Goal: Task Accomplishment & Management: Manage account settings

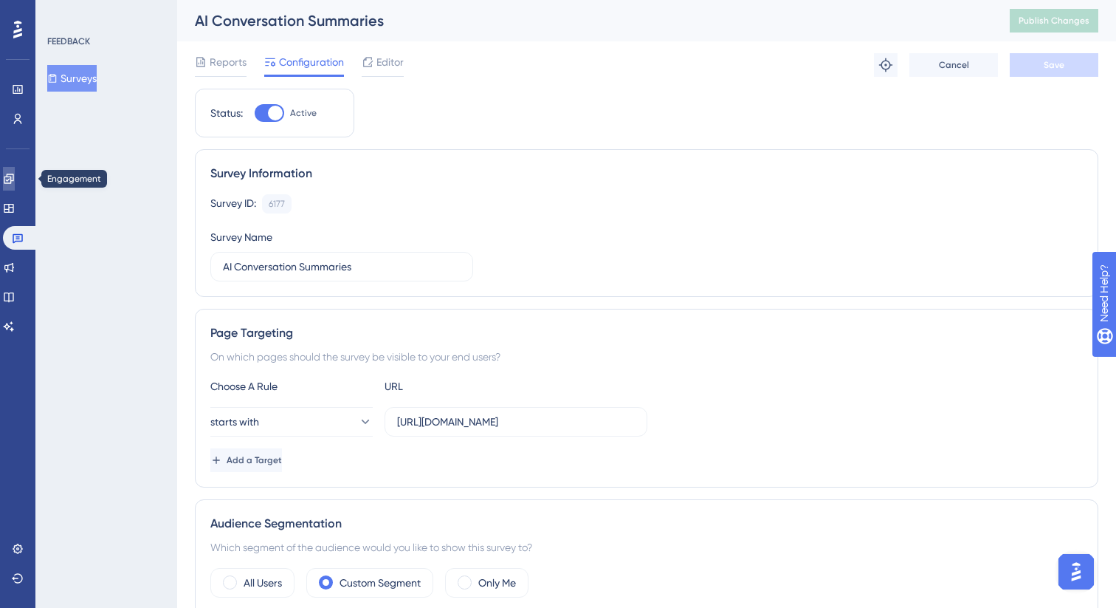
click at [13, 179] on icon at bounding box center [9, 179] width 10 height 10
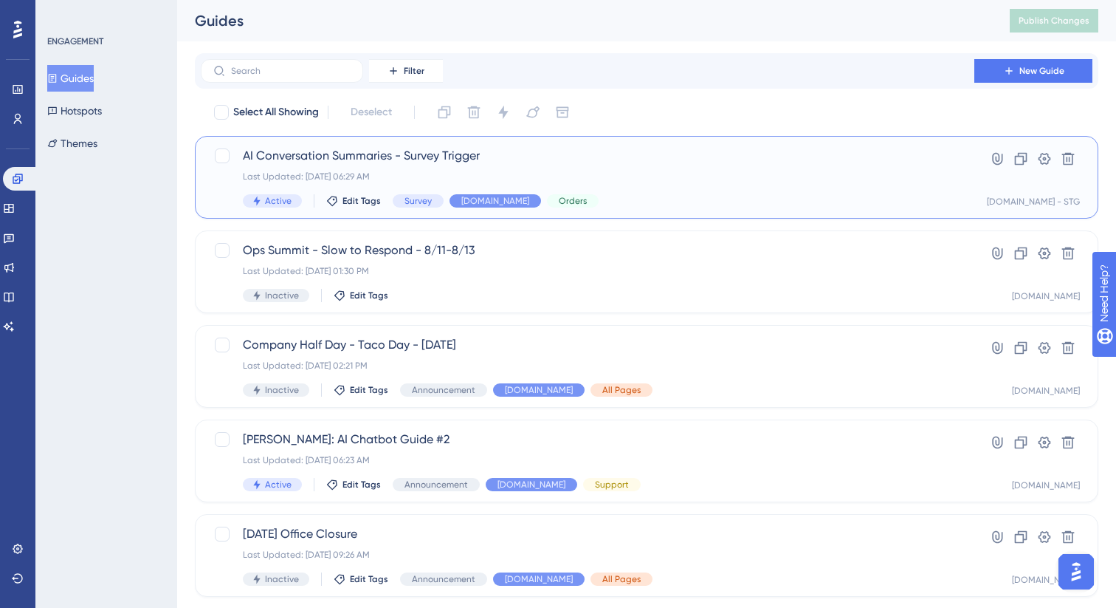
click at [586, 179] on div "Last Updated: Aug 19 2025, 06:29 AM" at bounding box center [588, 177] width 690 height 12
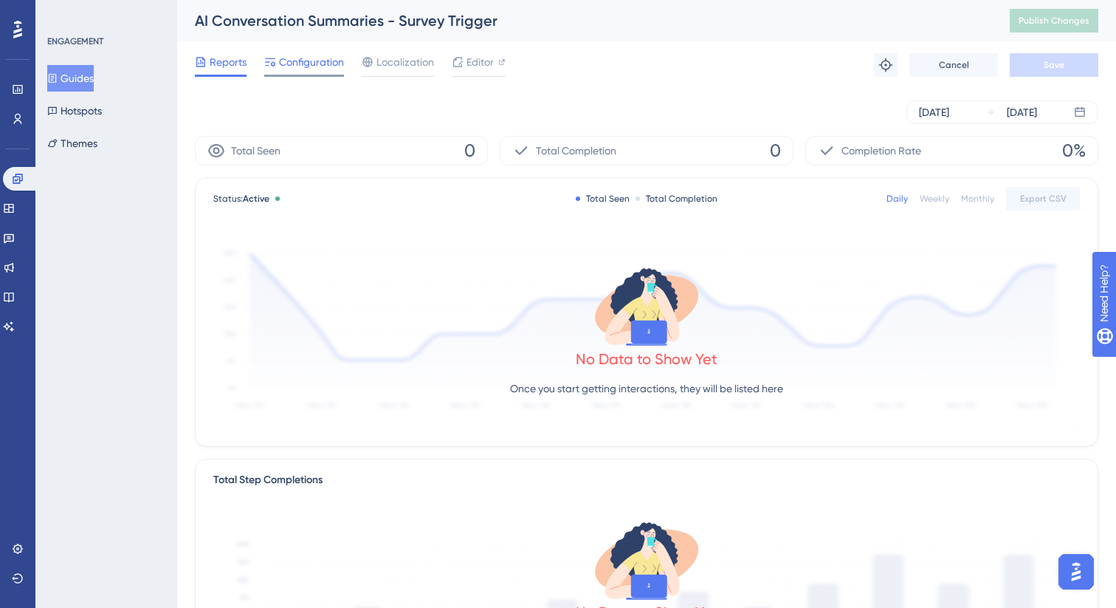
click at [294, 61] on span "Configuration" at bounding box center [311, 62] width 65 height 18
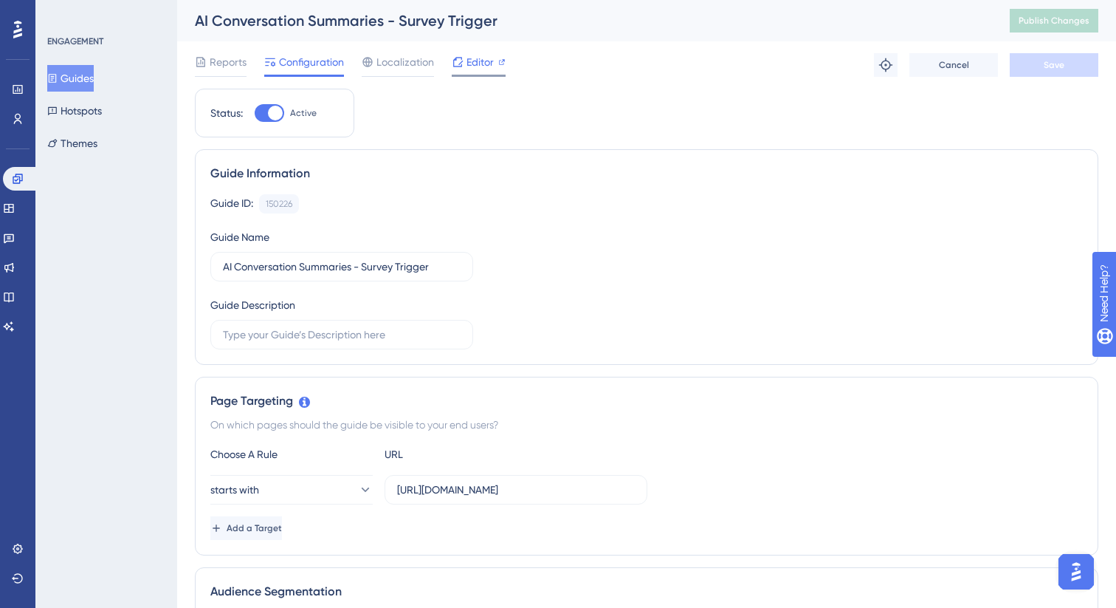
click at [474, 60] on span "Editor" at bounding box center [480, 62] width 27 height 18
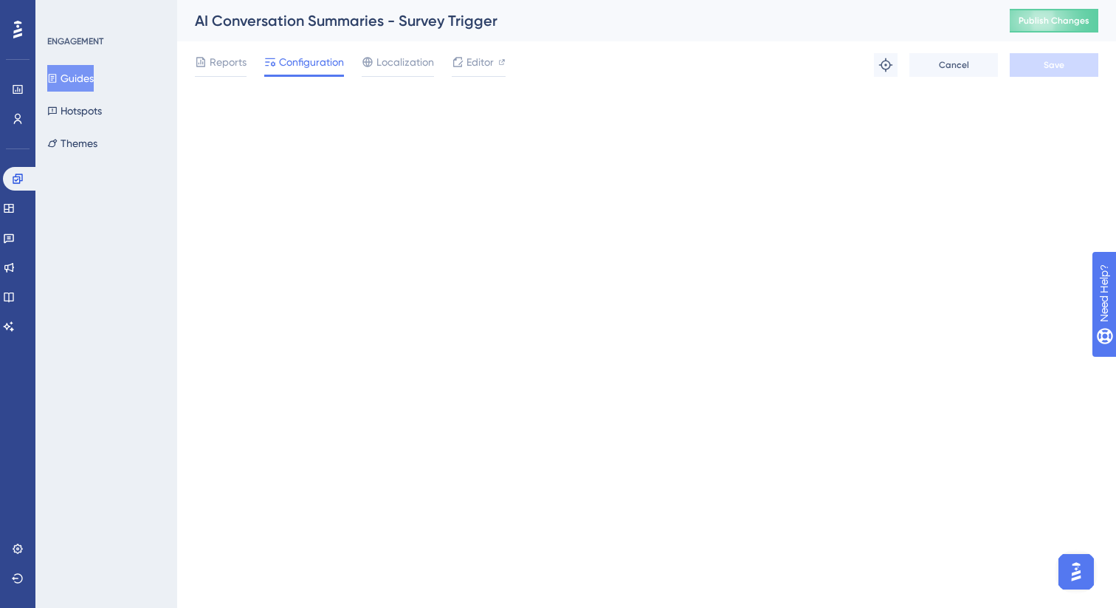
click at [755, 107] on div "Performance Users Engagement Widgets Feedback Product Updates Knowledge Base AI…" at bounding box center [646, 56] width 939 height 112
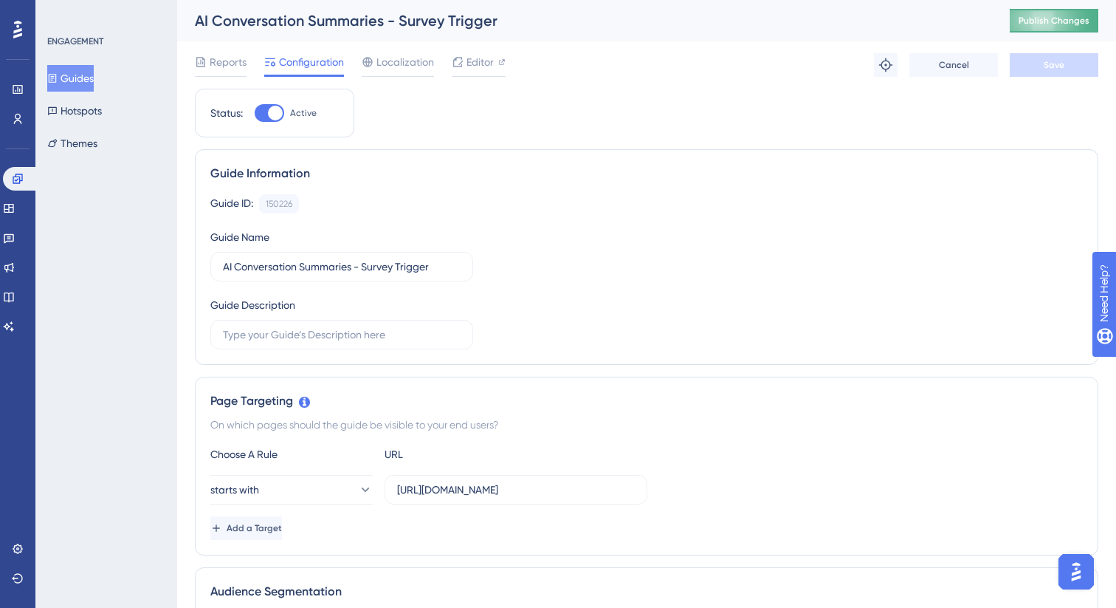
click at [1060, 20] on span "Publish Changes" at bounding box center [1054, 21] width 71 height 12
click at [15, 236] on icon at bounding box center [9, 238] width 12 height 12
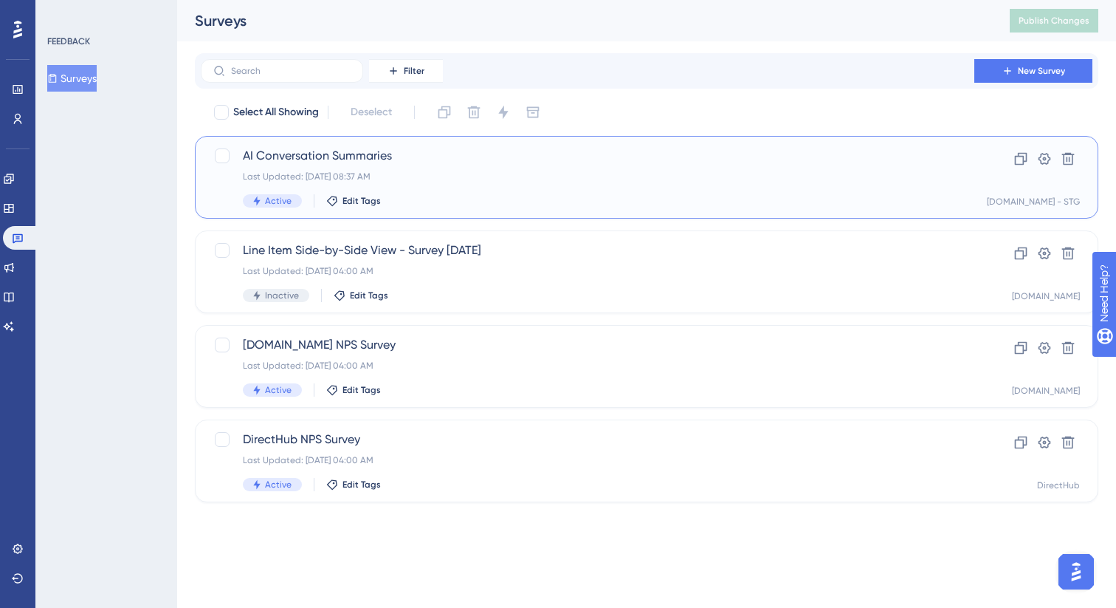
click at [473, 199] on div "Active Edit Tags" at bounding box center [588, 200] width 690 height 13
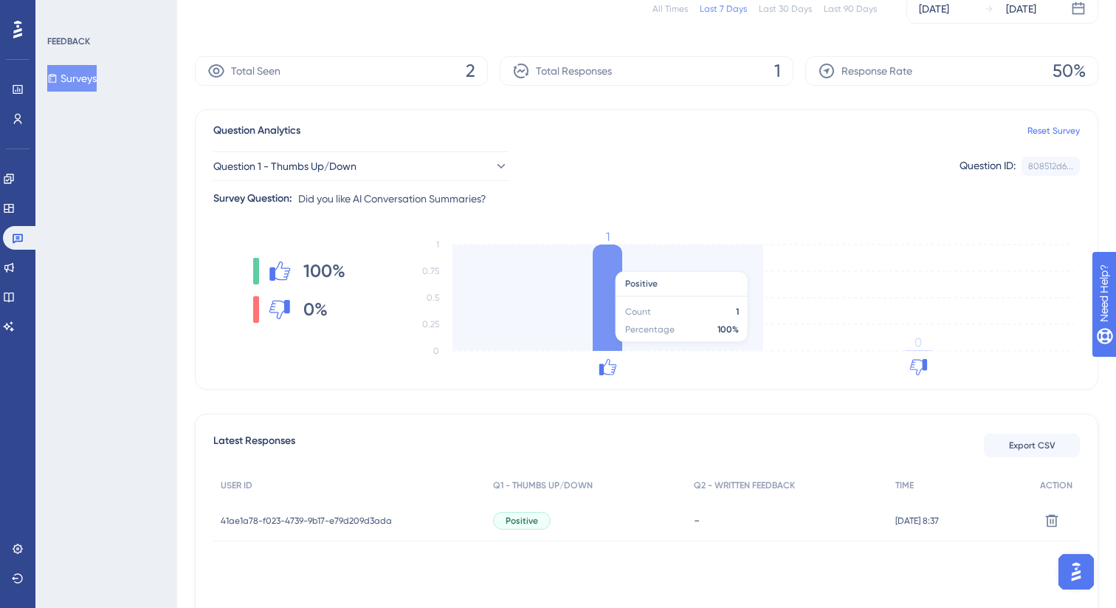
scroll to position [203, 0]
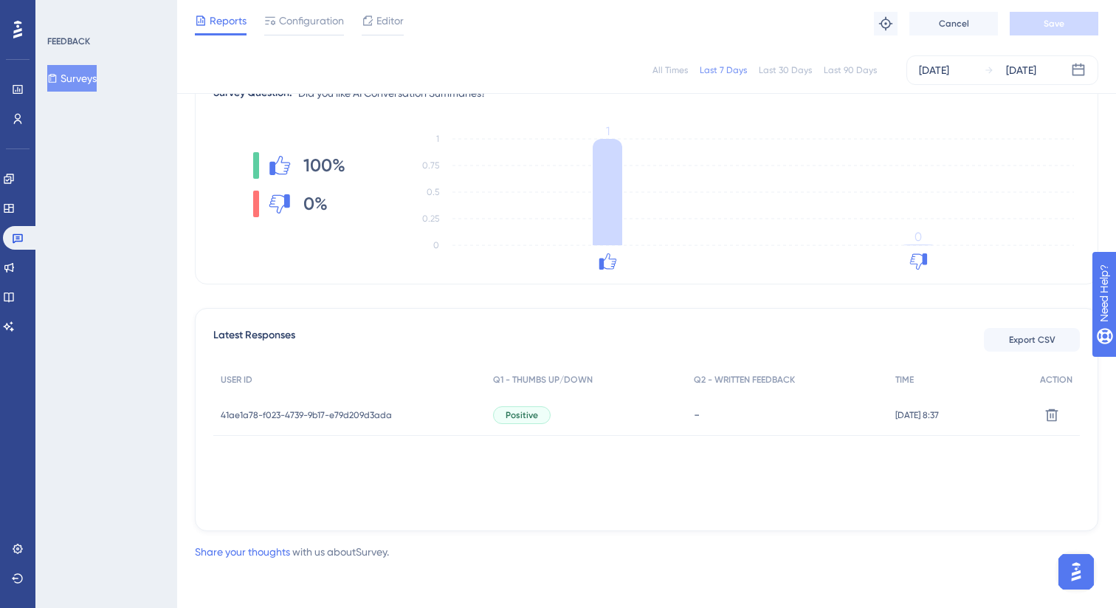
click at [338, 414] on span "41ae1a78-f023-4739-9b17-e79d209d3ada" at bounding box center [306, 415] width 171 height 12
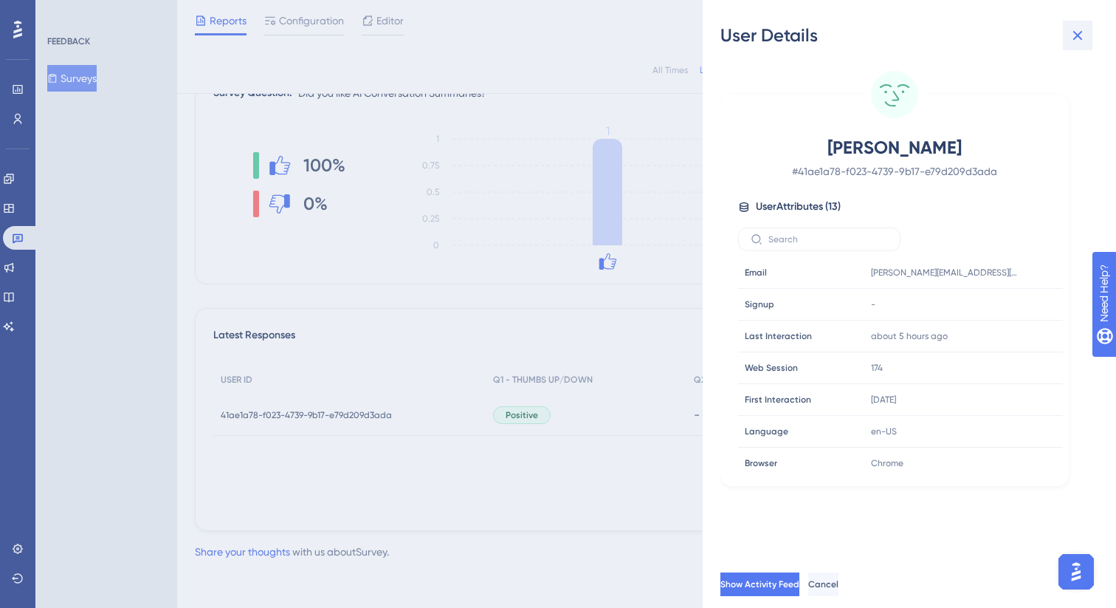
click at [1078, 41] on icon at bounding box center [1078, 36] width 18 height 18
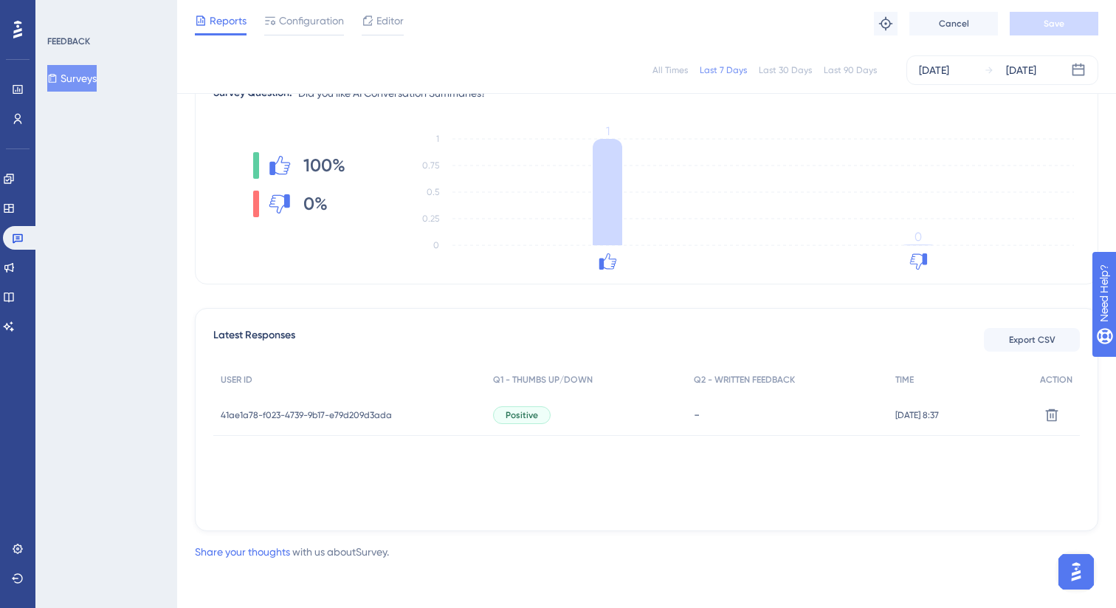
scroll to position [0, 0]
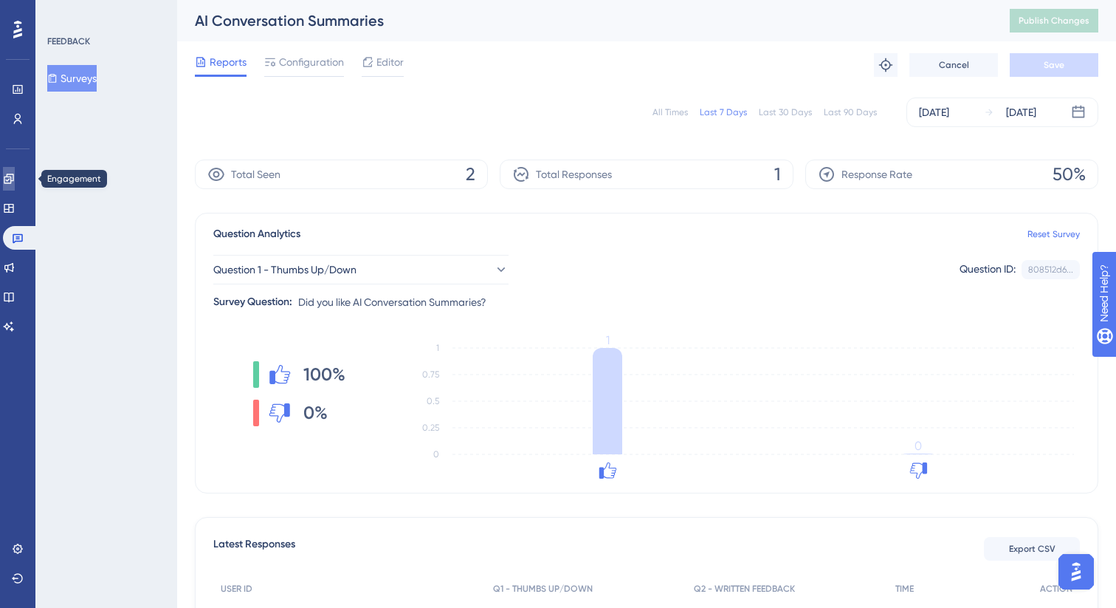
click at [13, 176] on icon at bounding box center [9, 179] width 10 height 10
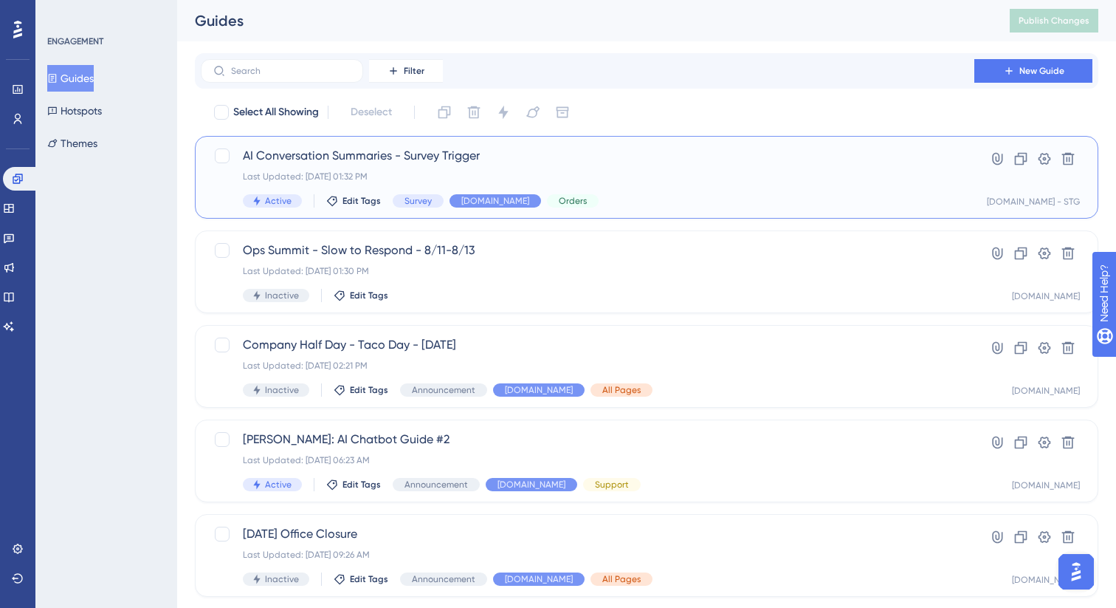
click at [643, 145] on div "AI Conversation Summaries - Survey Trigger Last Updated: Aug 19 2025, 01:32 PM …" at bounding box center [647, 177] width 904 height 83
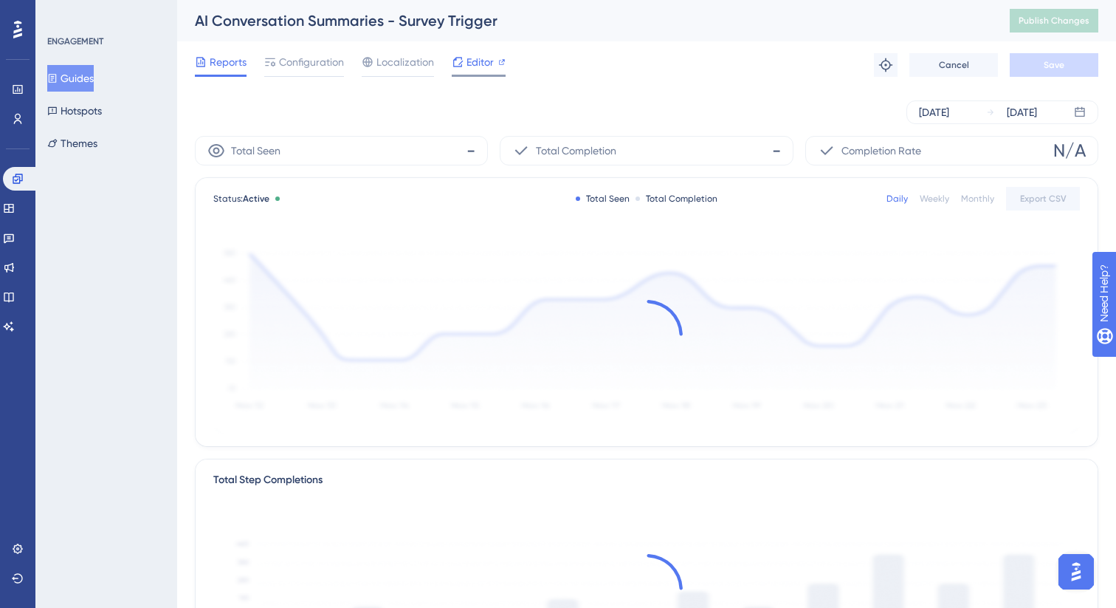
click at [488, 62] on span "Editor" at bounding box center [480, 62] width 27 height 18
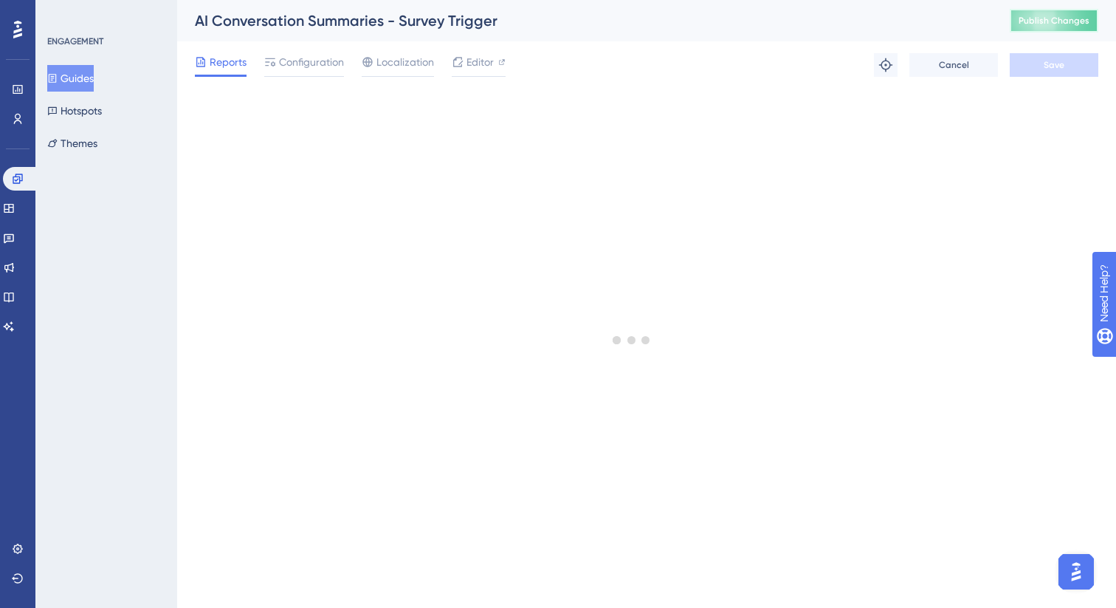
click at [1057, 31] on button "Publish Changes" at bounding box center [1054, 21] width 89 height 24
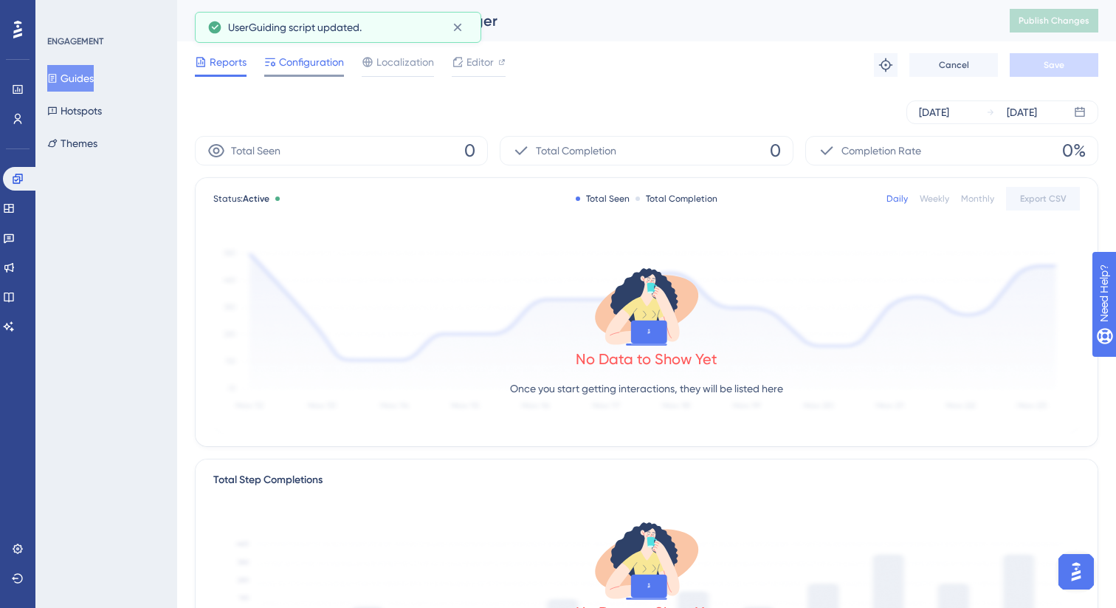
click at [319, 56] on span "Configuration" at bounding box center [311, 62] width 65 height 18
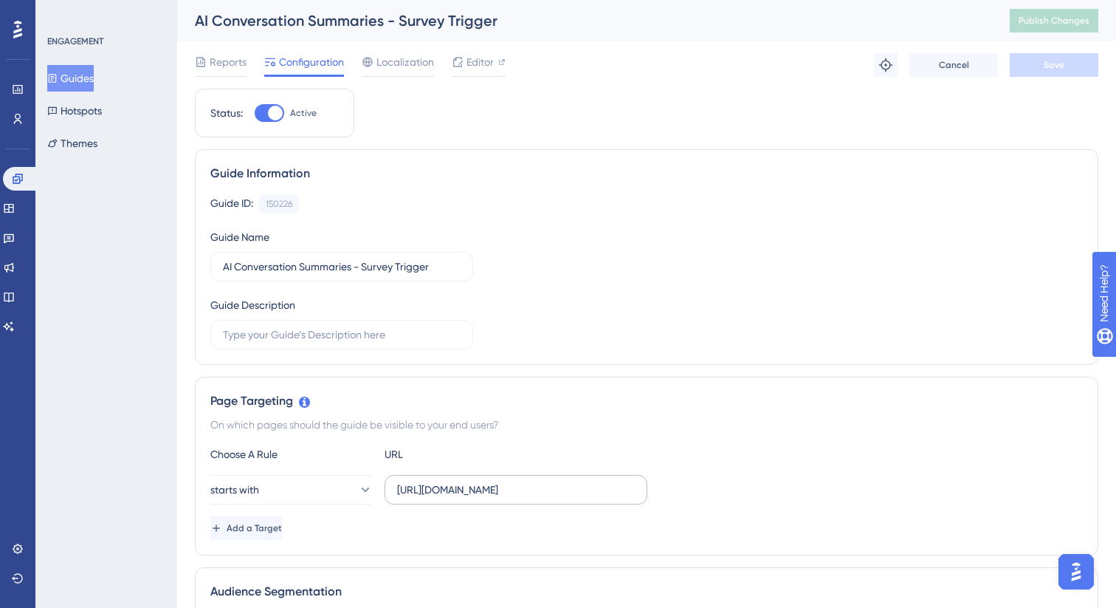
click at [535, 499] on label "https://stg.ui.marketing/campaign-hub/order-detail/" at bounding box center [516, 490] width 263 height 30
click at [535, 498] on input "https://stg.ui.marketing/campaign-hub/order-detail/" at bounding box center [516, 489] width 238 height 16
click at [535, 499] on label "https://stg.ui.marketing/campaign-hub/order-detail/" at bounding box center [516, 490] width 263 height 30
click at [535, 498] on input "https://stg.ui.marketing/campaign-hub/order-detail/" at bounding box center [516, 489] width 238 height 16
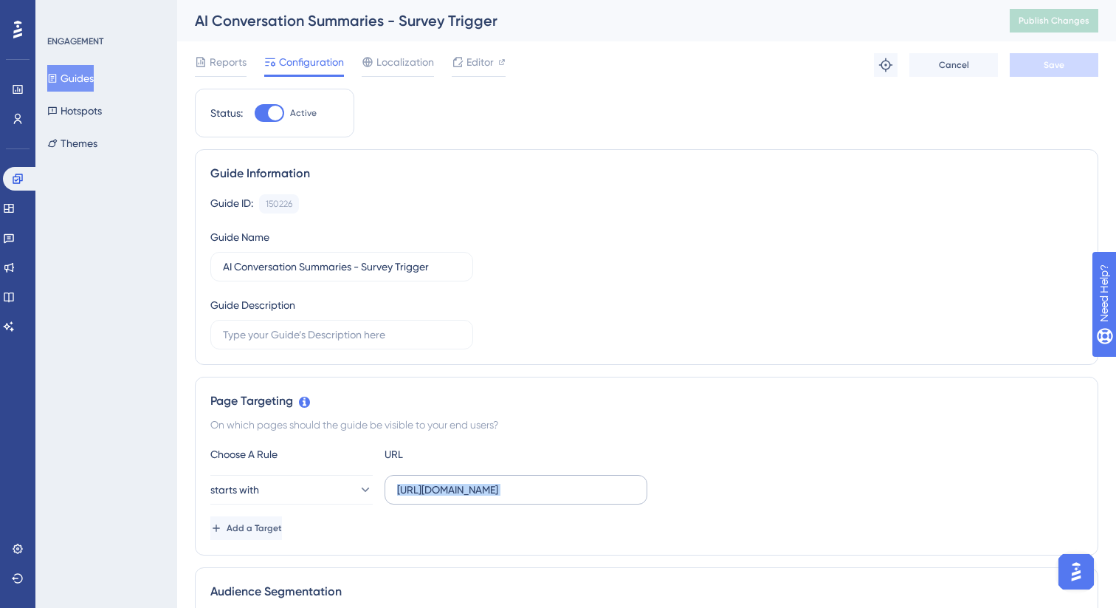
scroll to position [0, 0]
click at [535, 499] on label "https://stg.ui.marketing/campaign-hub/order-detail/" at bounding box center [516, 490] width 263 height 30
click at [535, 498] on input "https://stg.ui.marketing/campaign-hub/order-detail/" at bounding box center [516, 489] width 238 height 16
click at [530, 496] on input "https://stg.ui.marketing/campaign-hub/order-detail/" at bounding box center [516, 489] width 238 height 16
click at [783, 214] on div "Guide ID: 150226 Copy Guide Name AI Conversation Summaries - Survey Trigger Gui…" at bounding box center [646, 271] width 873 height 155
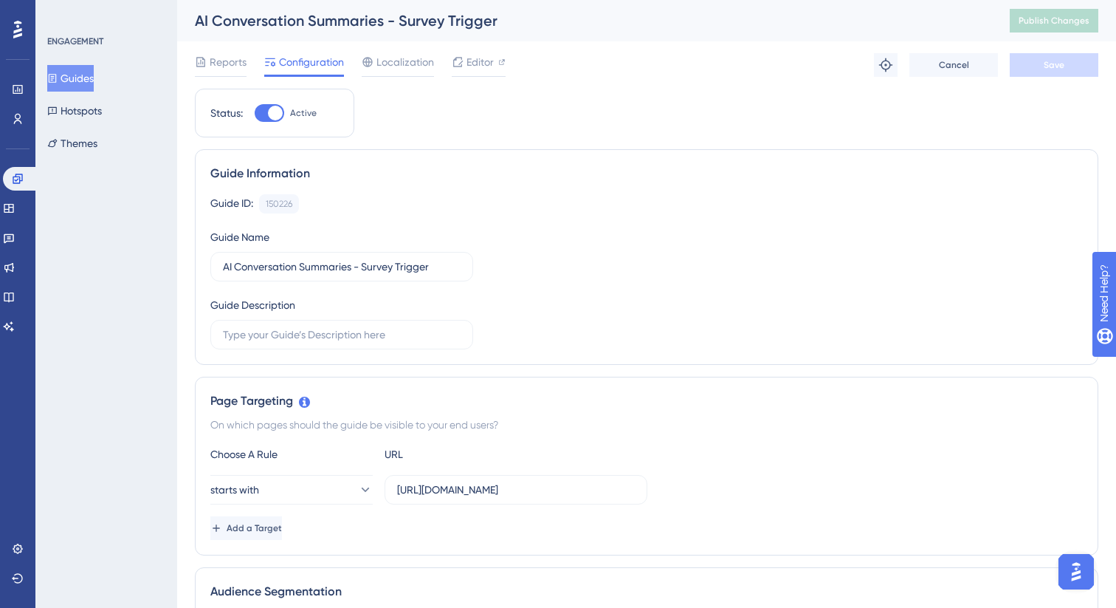
click at [78, 469] on div "ENGAGEMENT Guides Hotspots Themes" at bounding box center [106, 304] width 142 height 608
click at [473, 72] on div "Editor" at bounding box center [479, 65] width 54 height 24
click at [1076, 10] on button "Publish Changes" at bounding box center [1054, 21] width 89 height 24
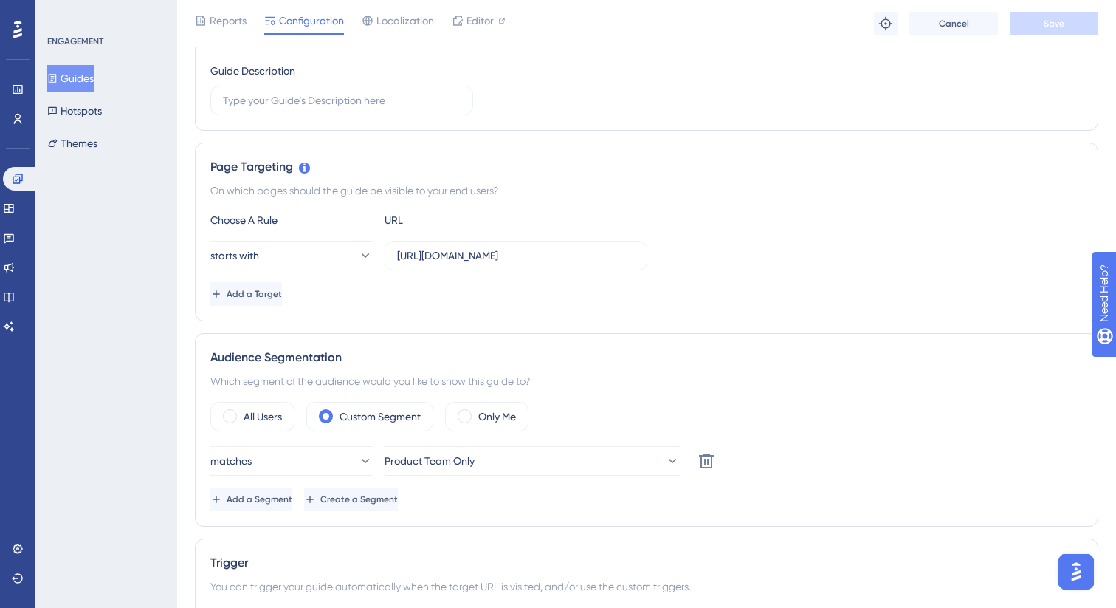
scroll to position [75, 0]
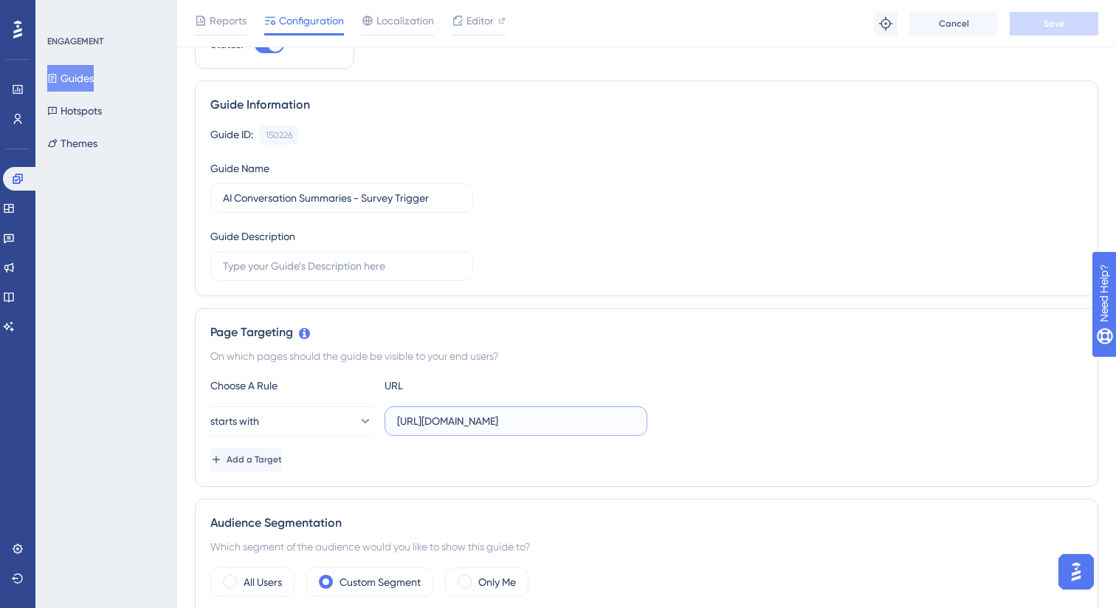
click at [453, 421] on input "https://stg.ui.marketing/campaign-hub/order-detail/" at bounding box center [516, 421] width 238 height 16
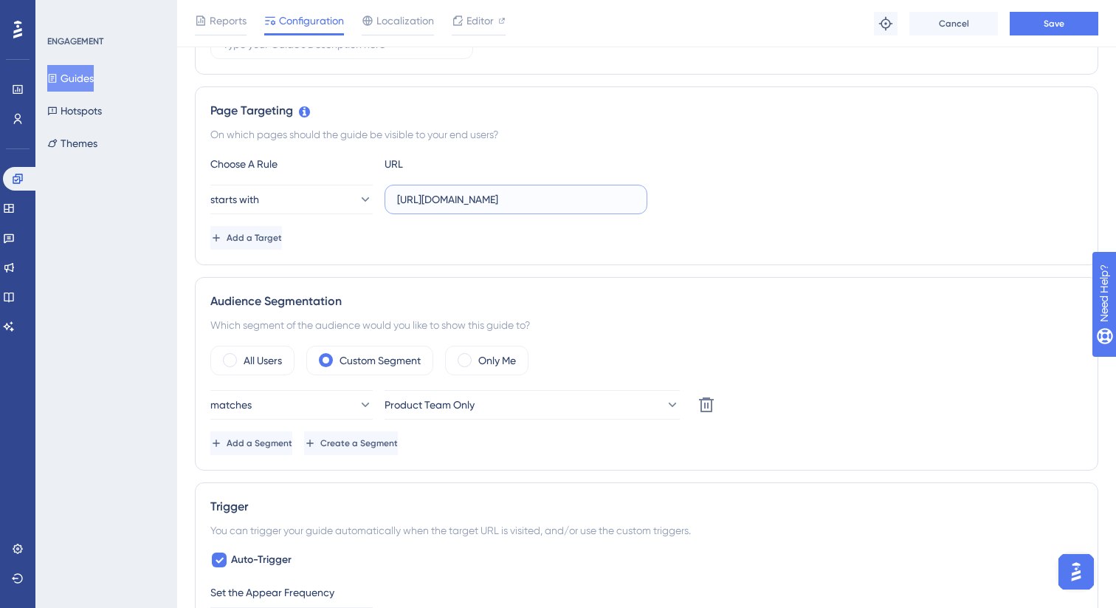
scroll to position [295, 0]
type input "https://ui.marketing/campaign-hub/order-detail/"
click at [334, 414] on button "matches" at bounding box center [291, 406] width 162 height 30
click at [495, 415] on button "Product Team Only" at bounding box center [532, 406] width 295 height 30
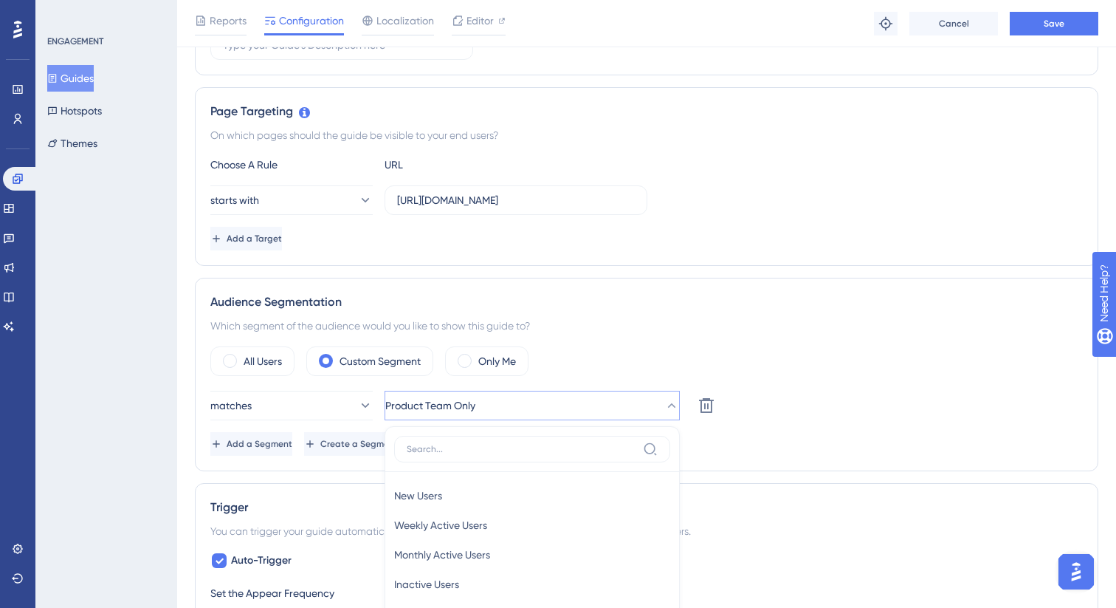
scroll to position [564, 0]
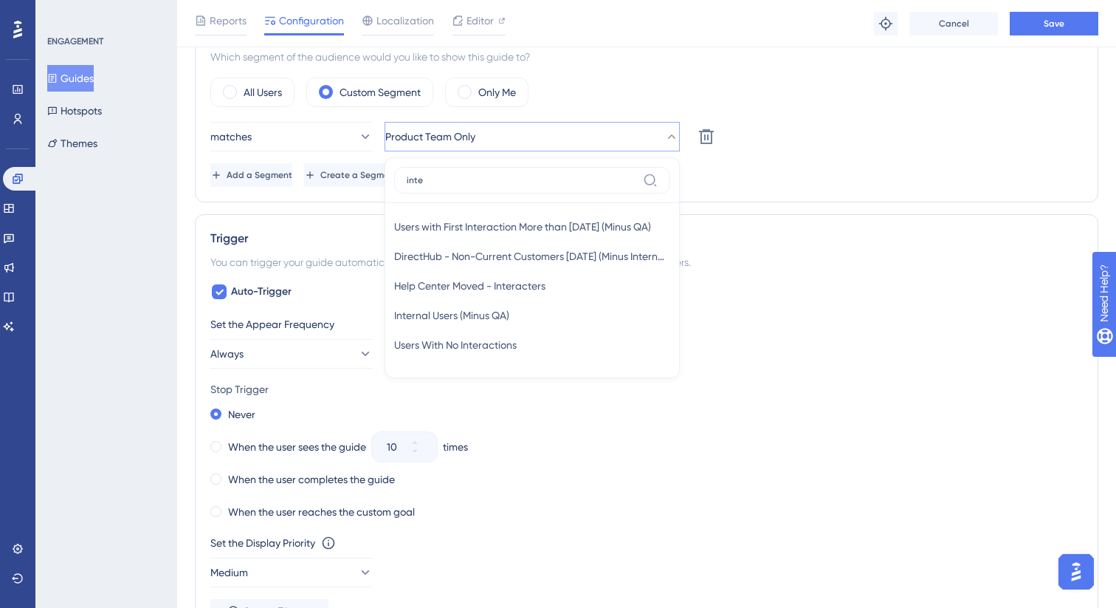
type input "inter"
click at [543, 310] on div "Internal Users (Minus QA) Internal Users (Minus QA)" at bounding box center [532, 316] width 276 height 30
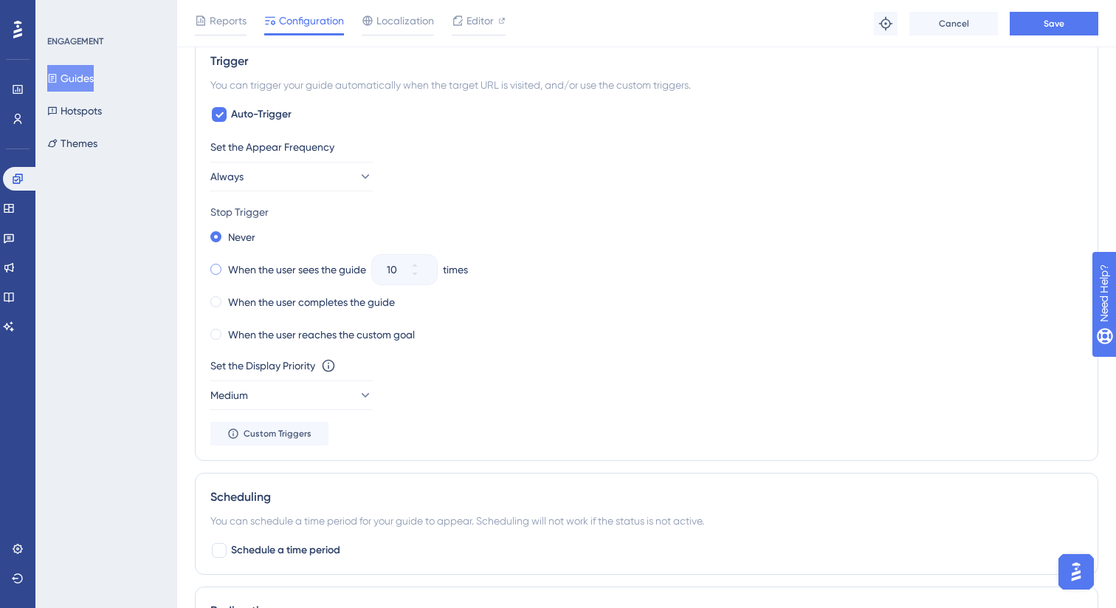
scroll to position [741, 0]
click at [261, 177] on button "Always" at bounding box center [291, 177] width 162 height 30
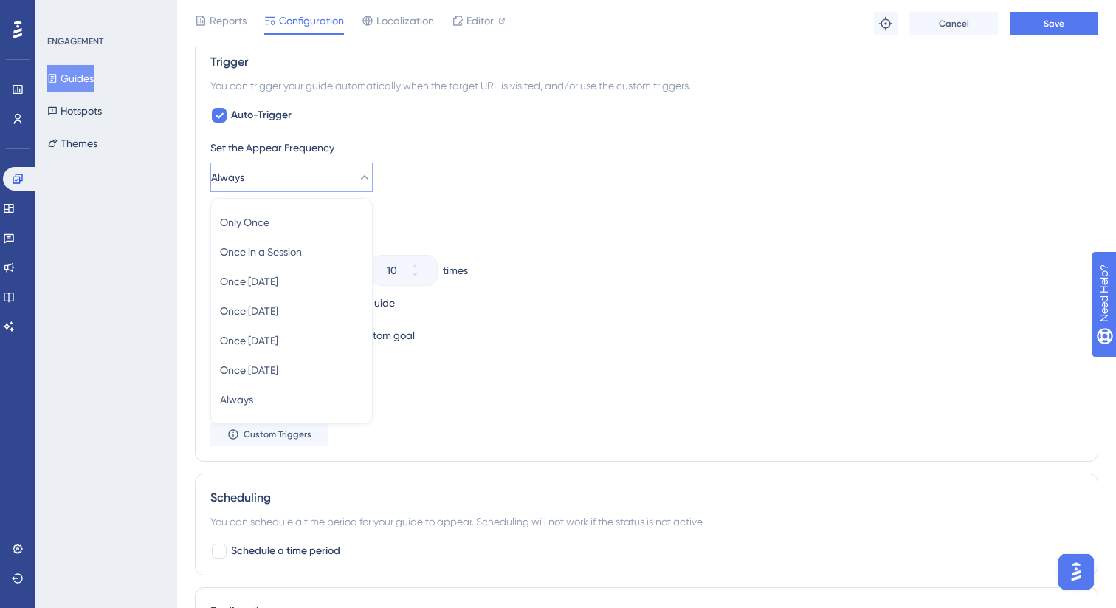
scroll to position [747, 0]
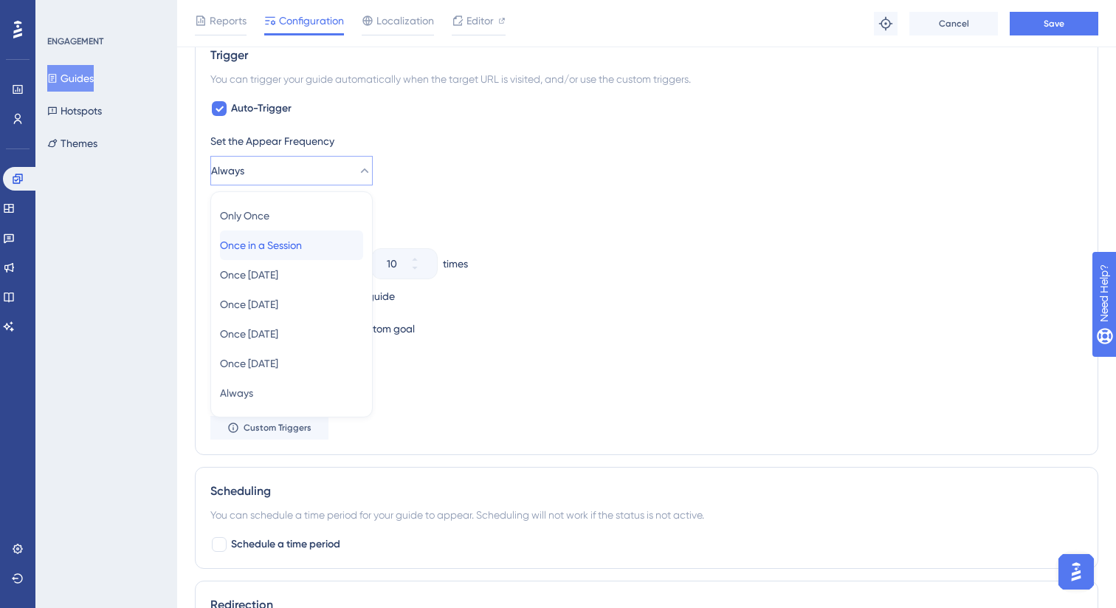
click at [304, 258] on div "Once in a Session Once in a Session" at bounding box center [291, 245] width 143 height 30
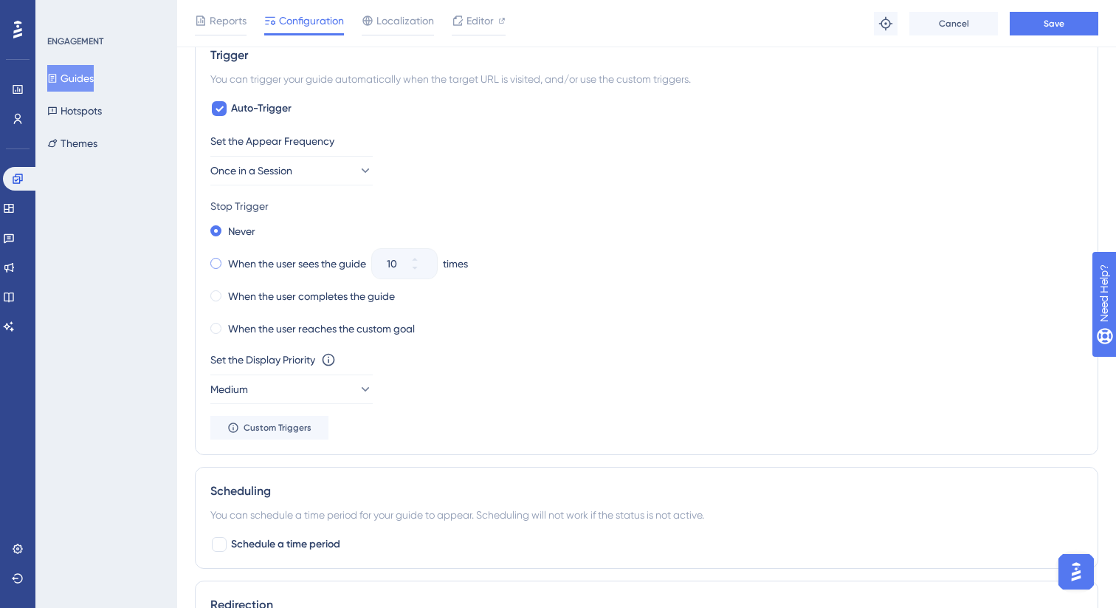
click at [267, 261] on label "When the user sees the guide" at bounding box center [297, 264] width 138 height 18
click at [405, 261] on input "10" at bounding box center [397, 264] width 21 height 18
click at [389, 261] on input "10" at bounding box center [397, 264] width 21 height 18
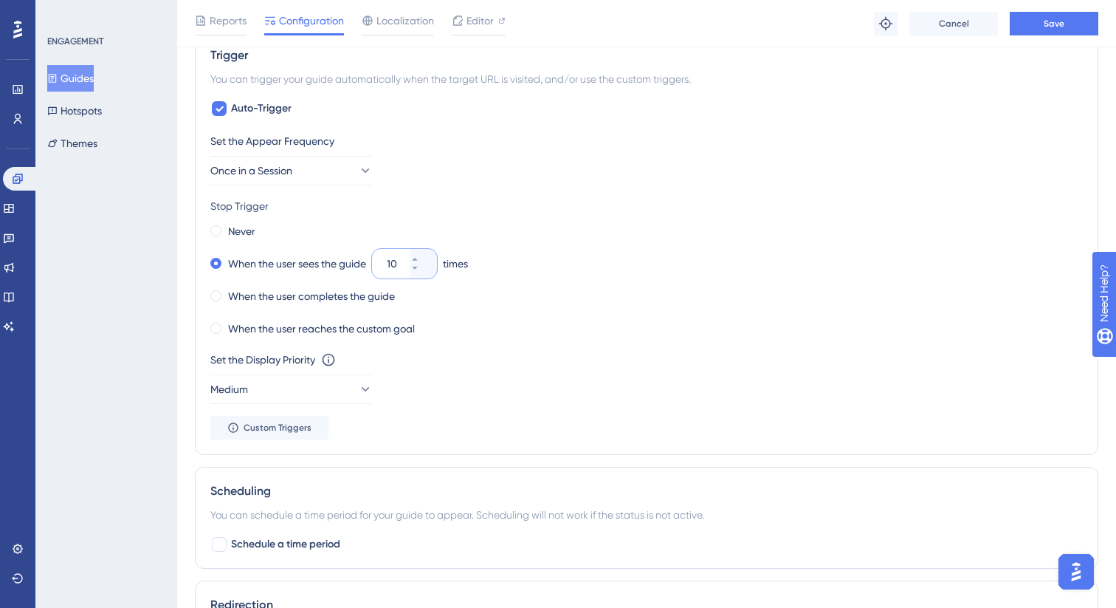
click at [389, 261] on input "10" at bounding box center [397, 264] width 21 height 18
type input "3"
click at [549, 320] on div "When the user reaches the custom goal" at bounding box center [646, 328] width 873 height 21
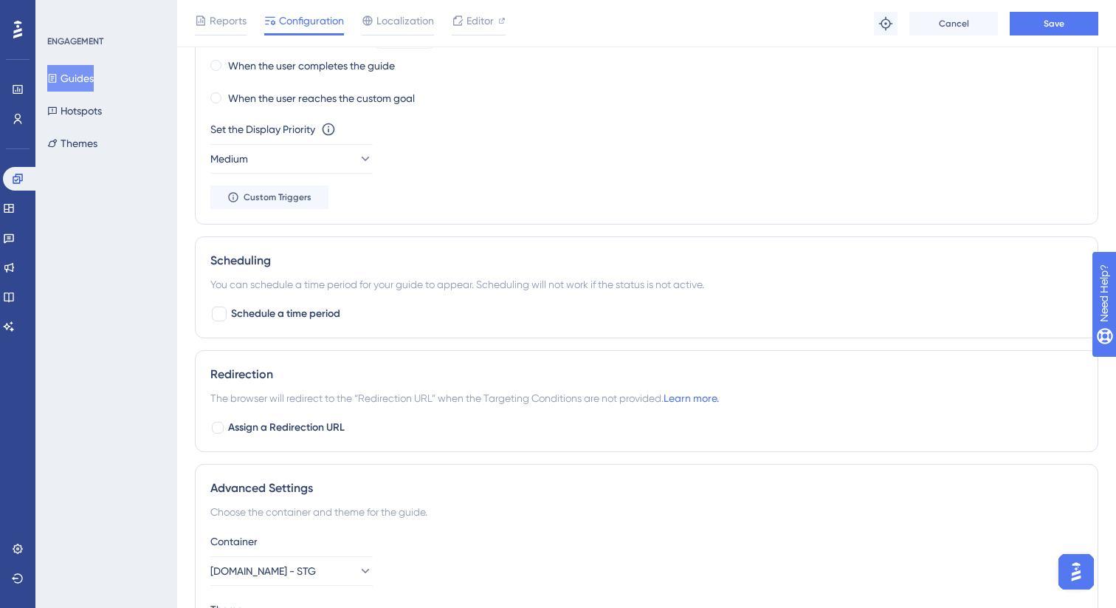
scroll to position [1077, 0]
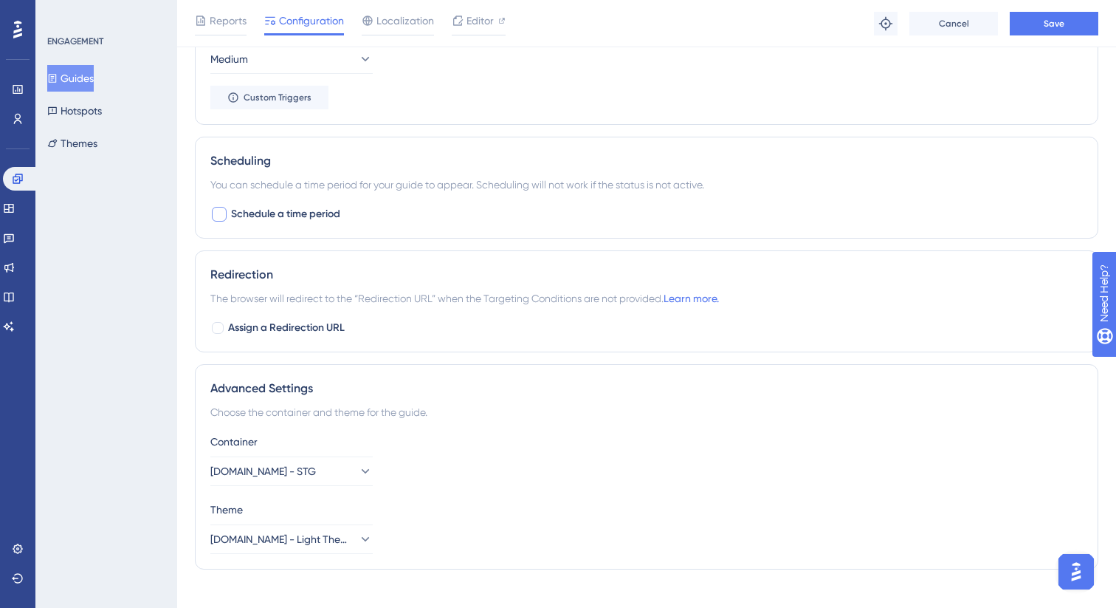
click at [238, 210] on span "Schedule a time period" at bounding box center [285, 214] width 109 height 18
checkbox input "true"
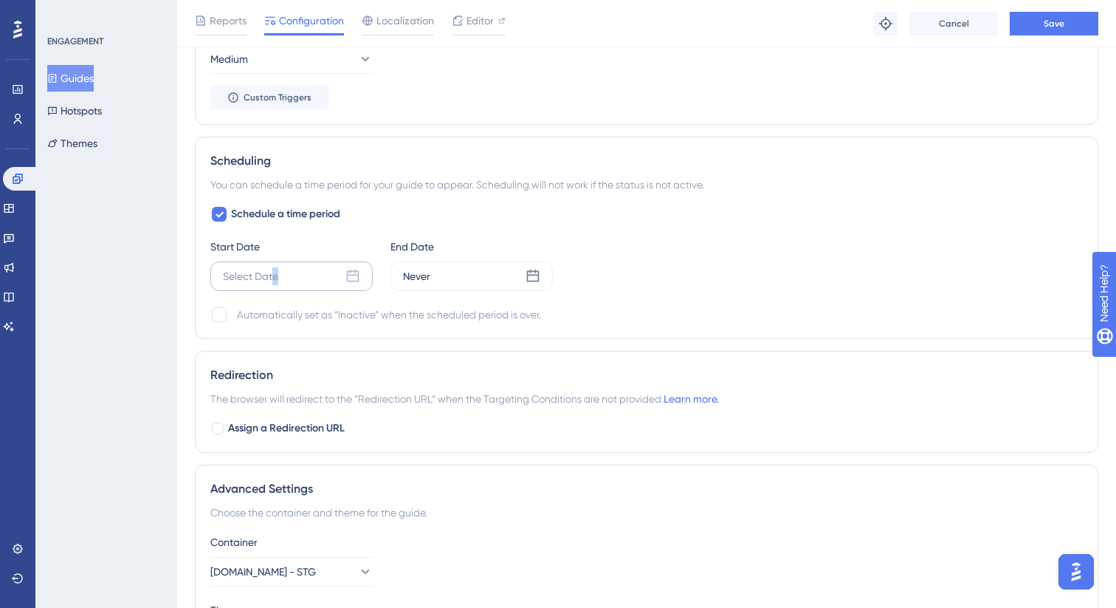
click at [276, 270] on div "Select Date" at bounding box center [250, 276] width 55 height 18
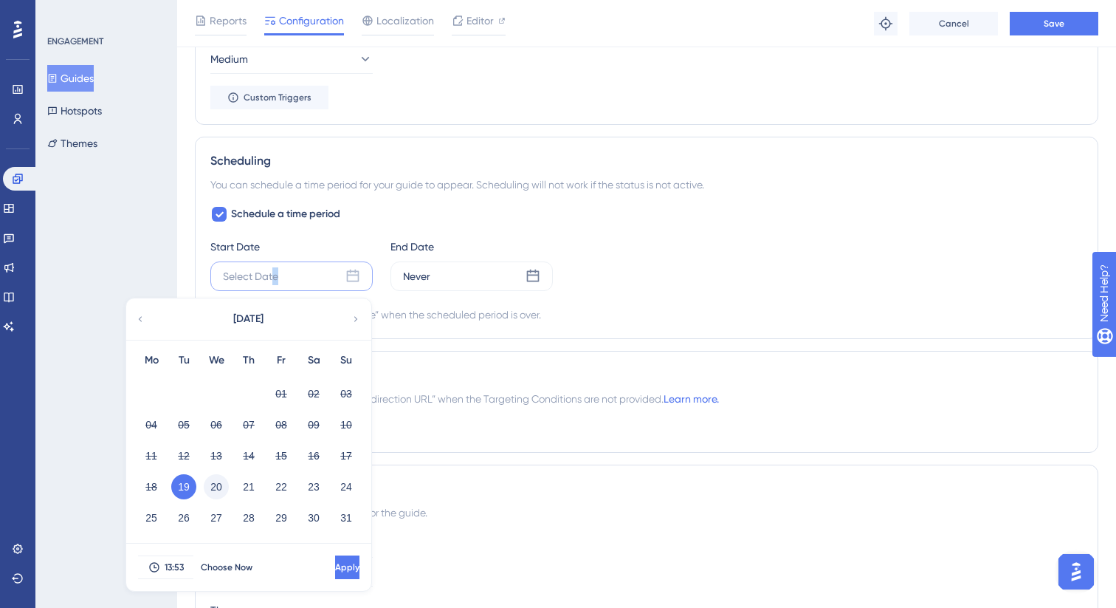
click at [214, 484] on button "20" at bounding box center [216, 486] width 25 height 25
click at [165, 573] on button "13:53" at bounding box center [165, 567] width 55 height 24
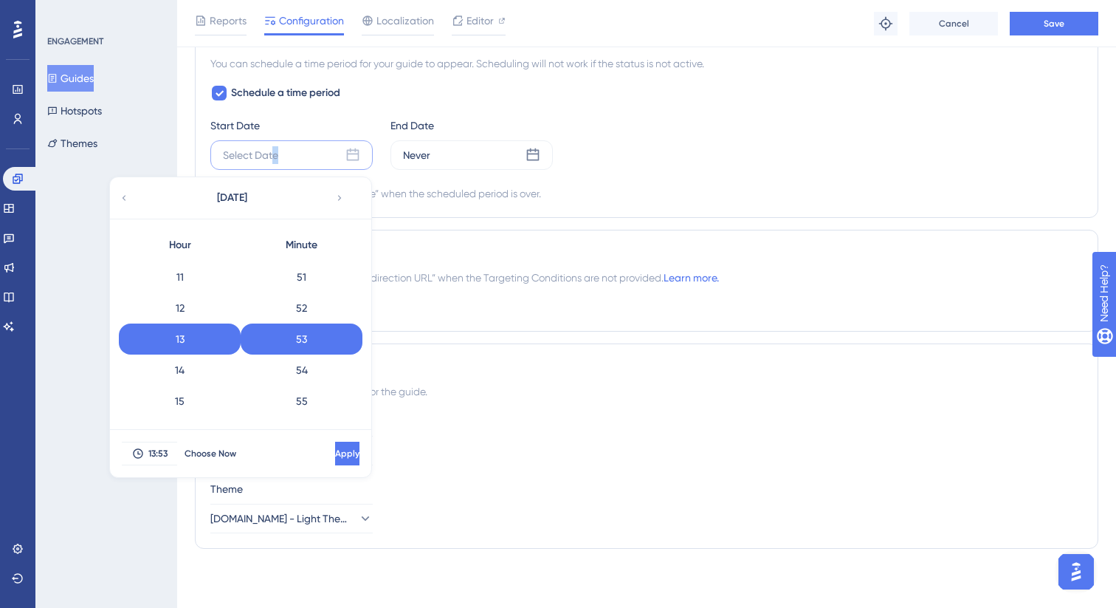
scroll to position [0, 0]
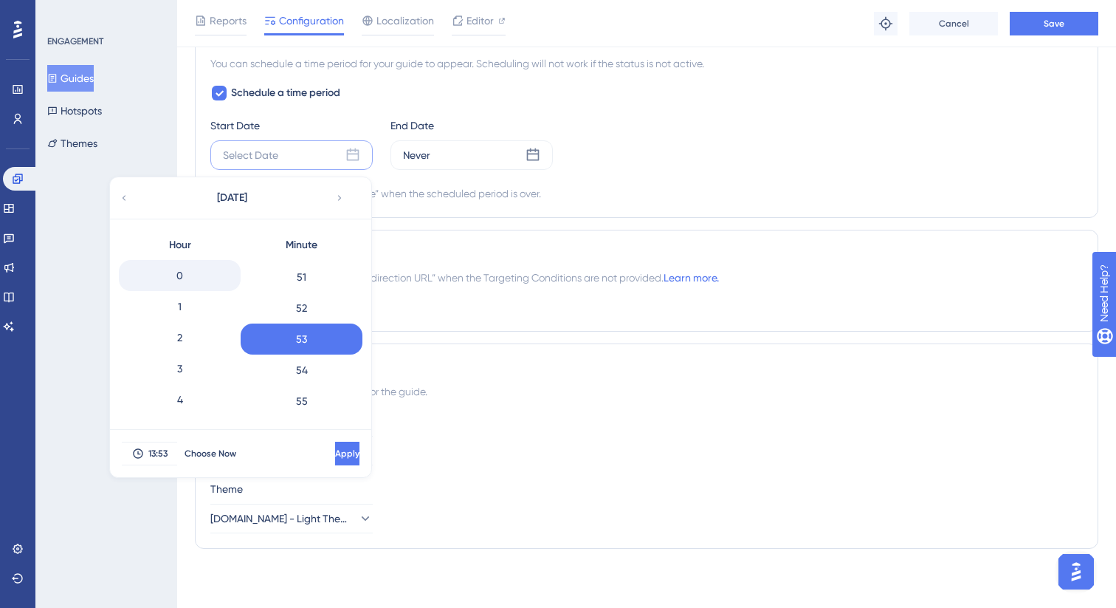
click at [180, 277] on div "0" at bounding box center [180, 275] width 122 height 31
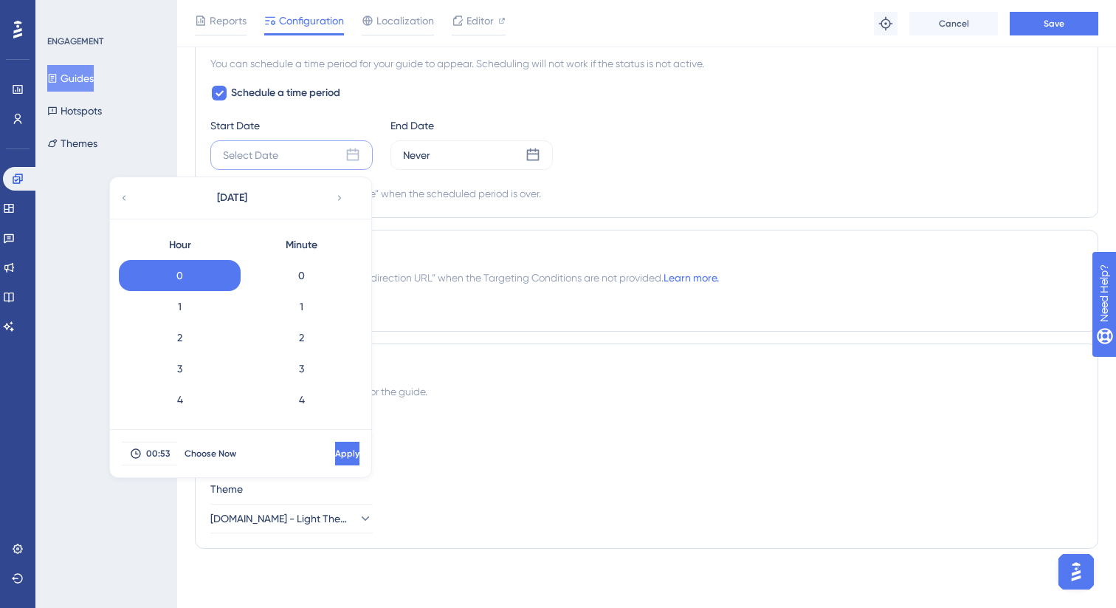
click at [310, 281] on div "0" at bounding box center [302, 275] width 122 height 31
click at [340, 450] on button "Apply" at bounding box center [347, 454] width 24 height 24
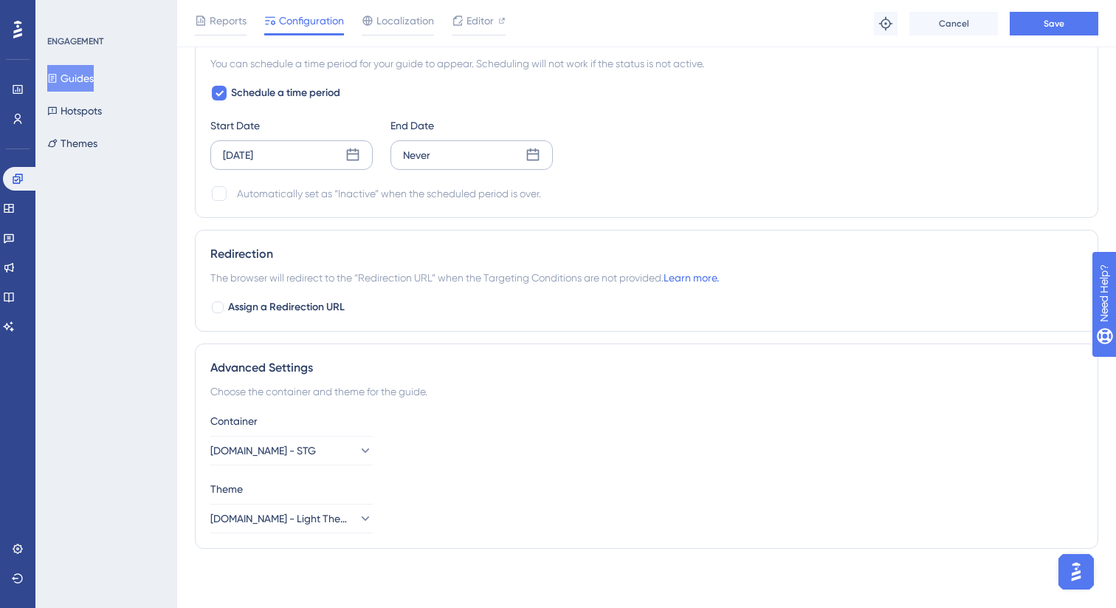
click at [444, 144] on div "Never" at bounding box center [472, 155] width 162 height 30
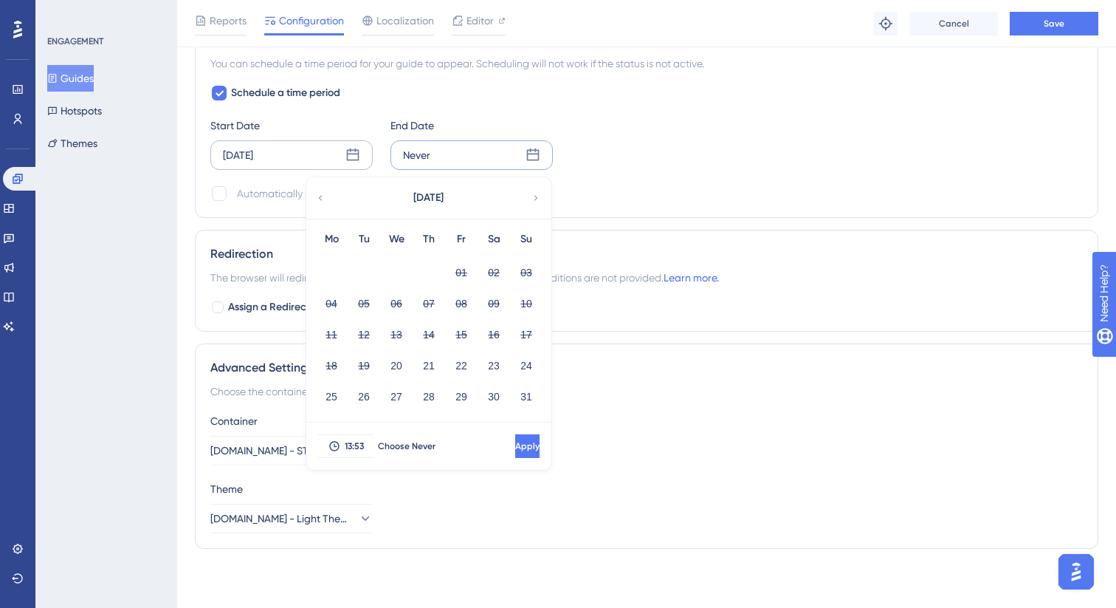
click at [538, 196] on icon at bounding box center [536, 197] width 10 height 13
click at [358, 275] on button "02" at bounding box center [363, 272] width 25 height 25
click at [352, 447] on span "13:53" at bounding box center [354, 446] width 19 height 12
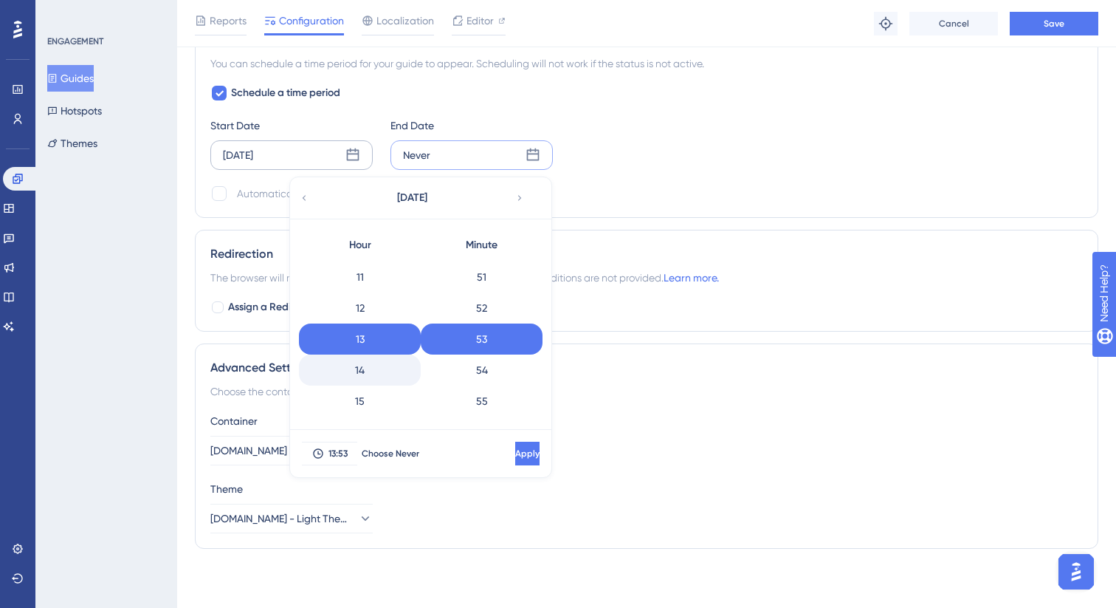
scroll to position [586, 0]
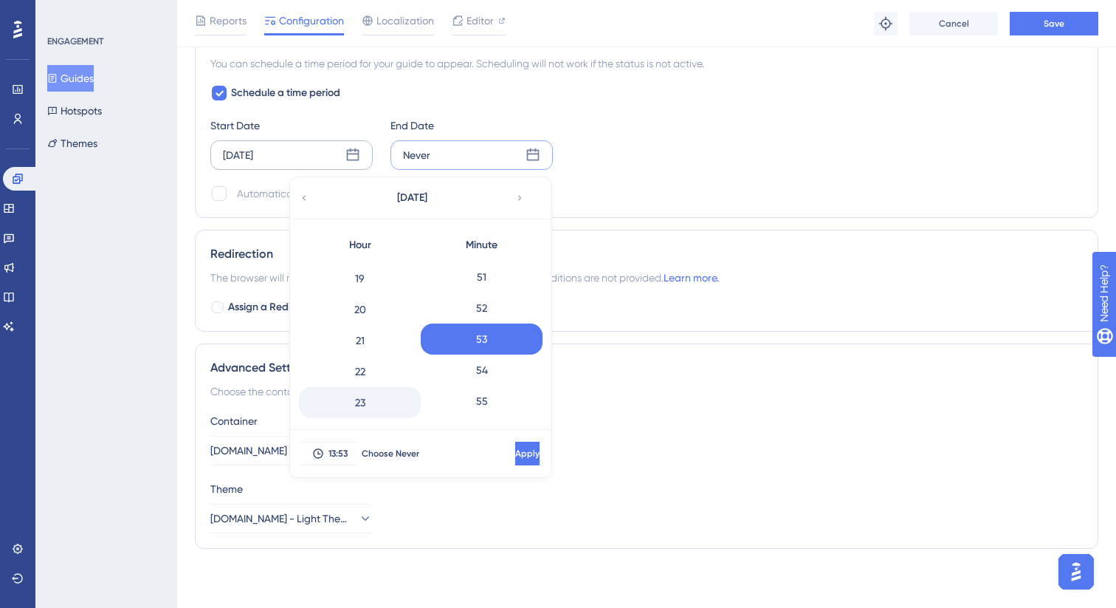
click at [360, 406] on div "23" at bounding box center [360, 402] width 122 height 31
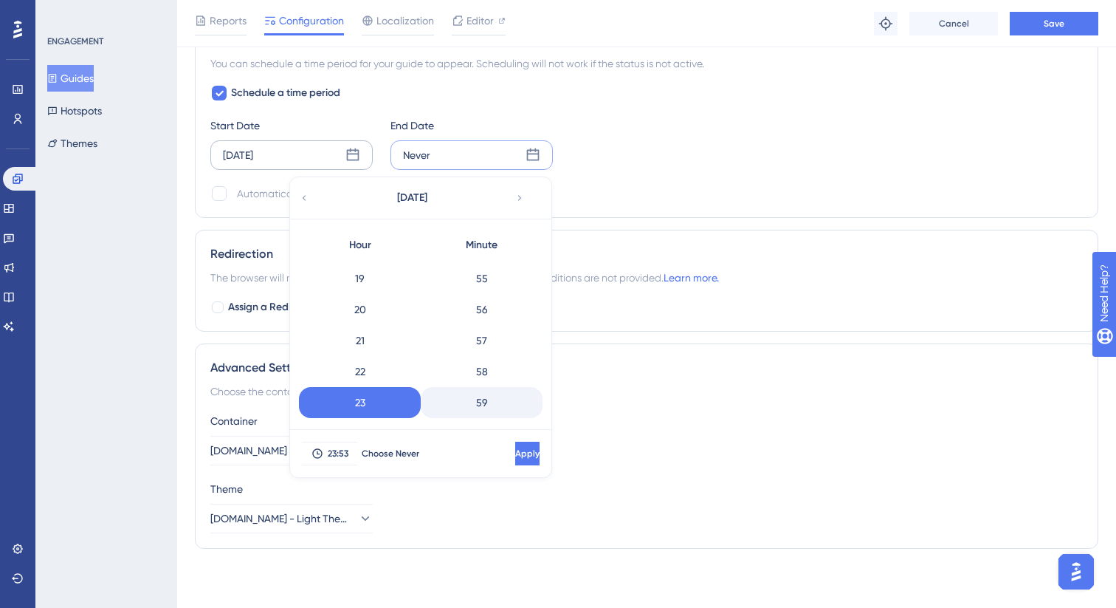
click at [478, 402] on div "59" at bounding box center [482, 402] width 122 height 31
click at [514, 447] on span "Apply" at bounding box center [526, 453] width 24 height 12
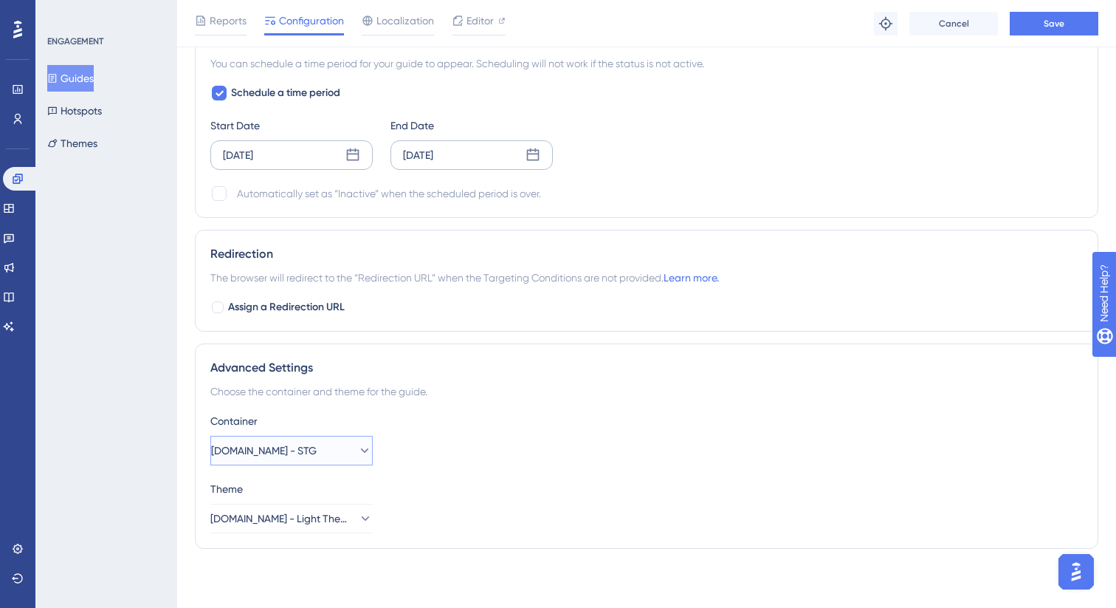
click at [312, 451] on button "Ui.Marketing - STG" at bounding box center [291, 451] width 162 height 30
click at [312, 574] on div "Ui.Marketing Ui.Marketing" at bounding box center [291, 584] width 143 height 30
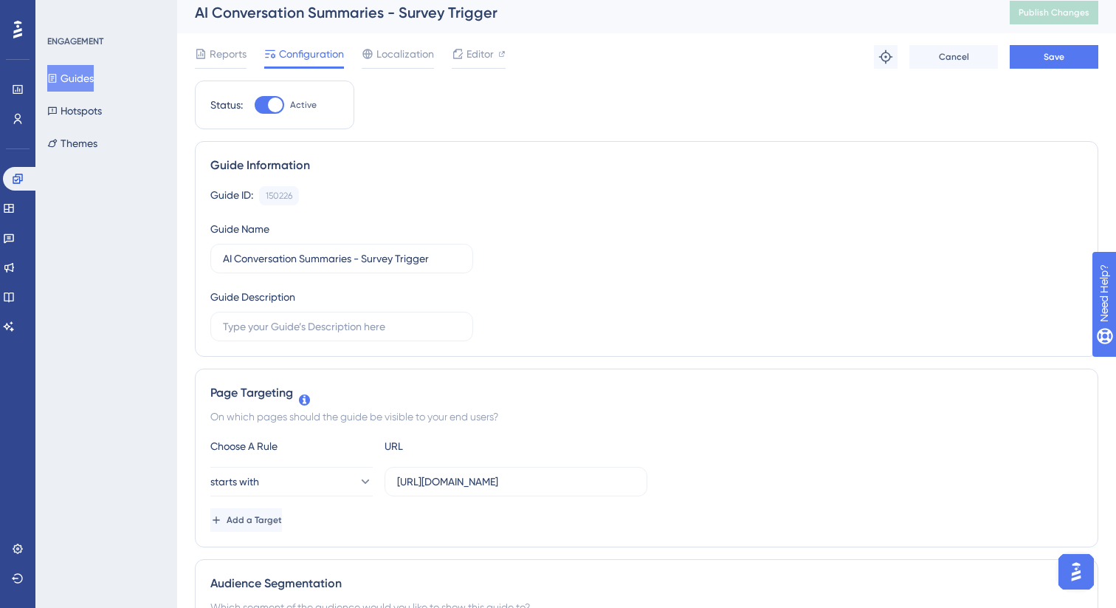
scroll to position [0, 0]
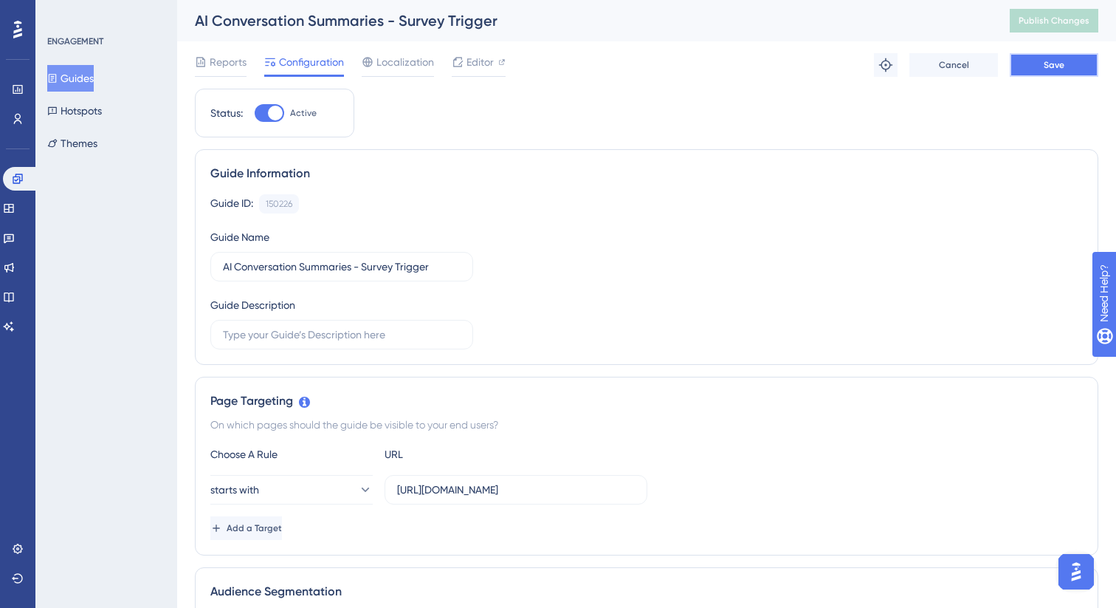
click at [1054, 72] on button "Save" at bounding box center [1054, 65] width 89 height 24
click at [15, 239] on icon at bounding box center [9, 238] width 12 height 12
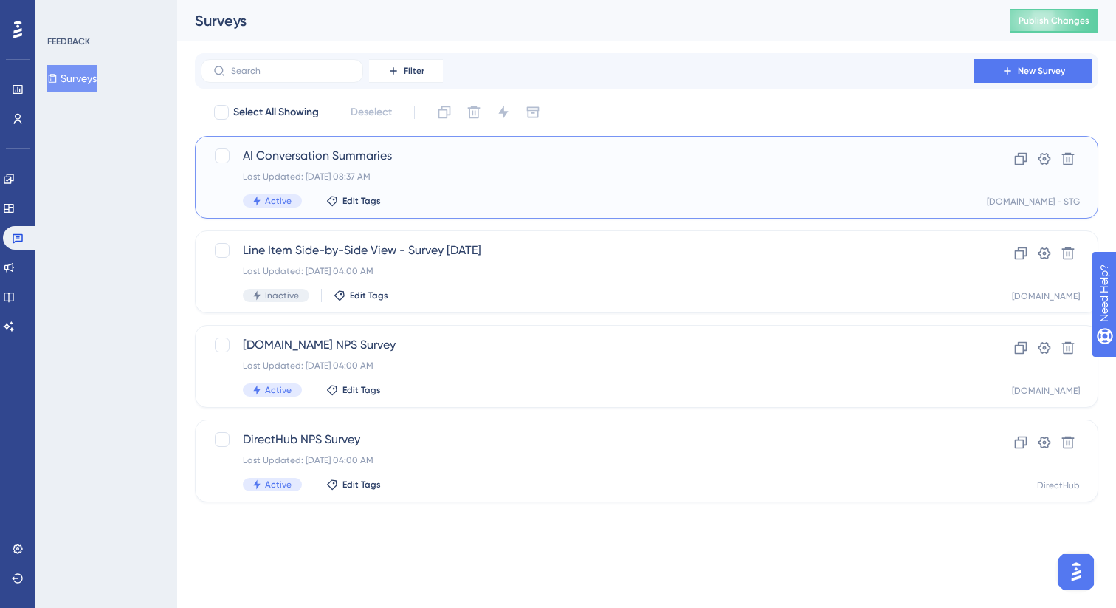
click at [467, 163] on span "AI Conversation Summaries" at bounding box center [588, 156] width 690 height 18
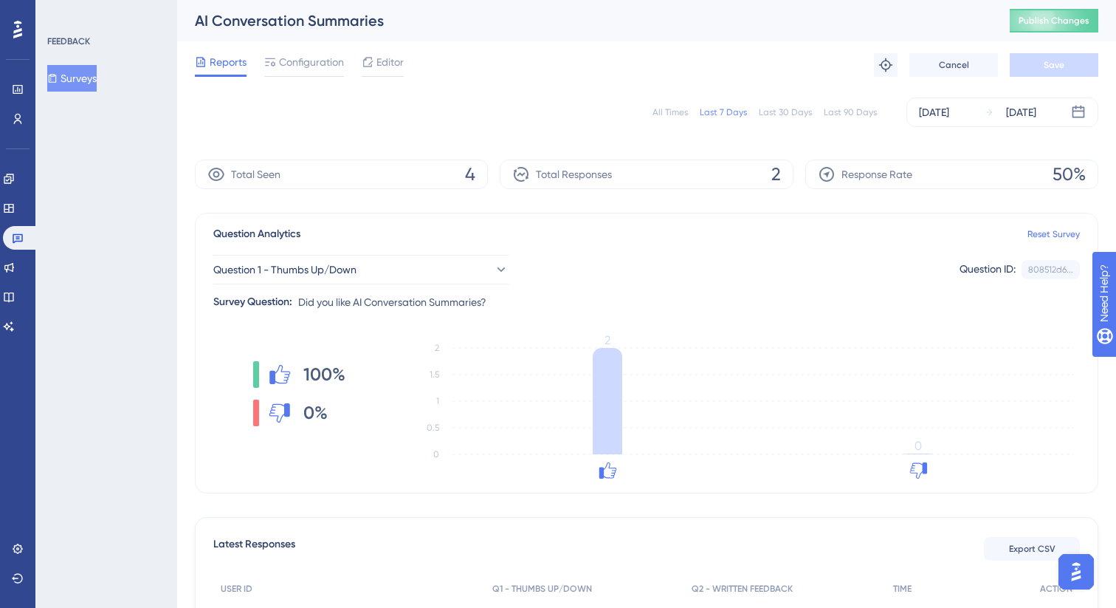
scroll to position [203, 0]
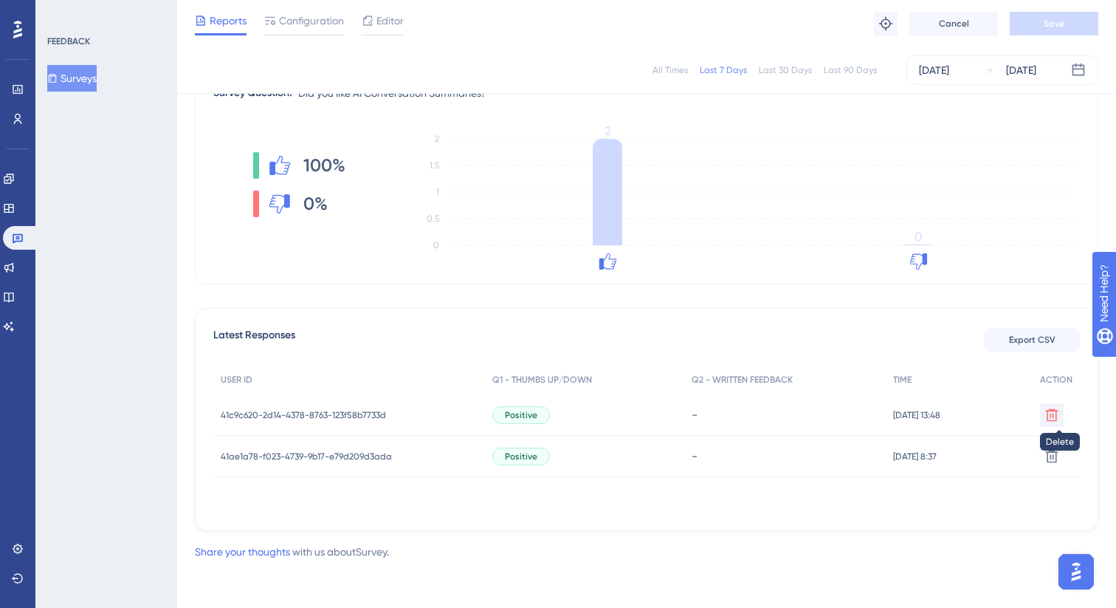
click at [1054, 413] on icon at bounding box center [1052, 415] width 15 height 15
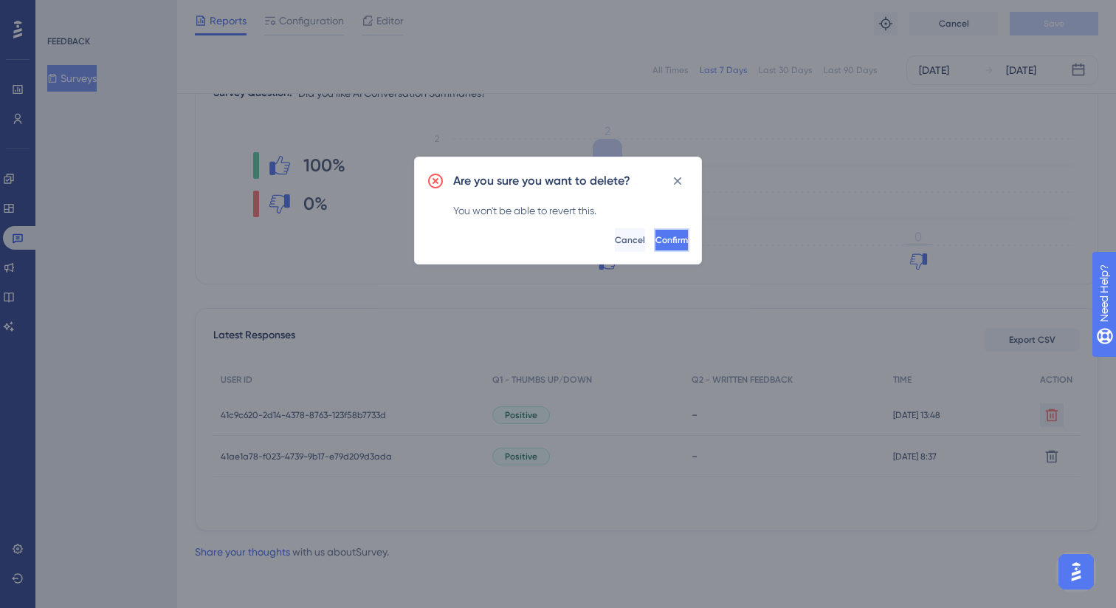
click at [668, 242] on button "Confirm" at bounding box center [671, 240] width 35 height 24
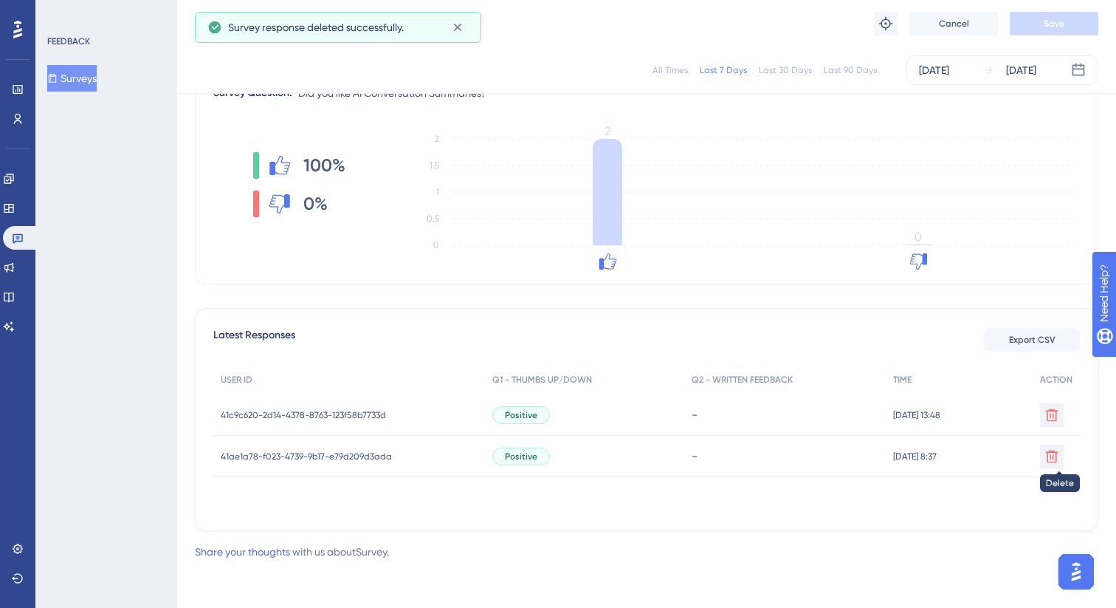
click at [1054, 422] on icon at bounding box center [1052, 415] width 15 height 15
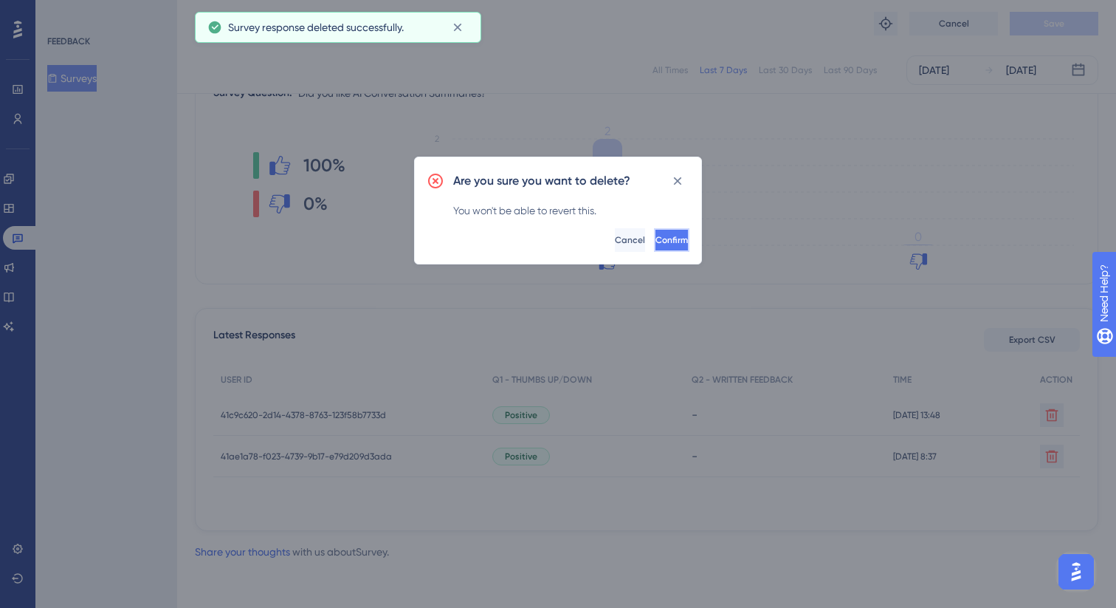
click at [662, 234] on span "Confirm" at bounding box center [672, 240] width 32 height 12
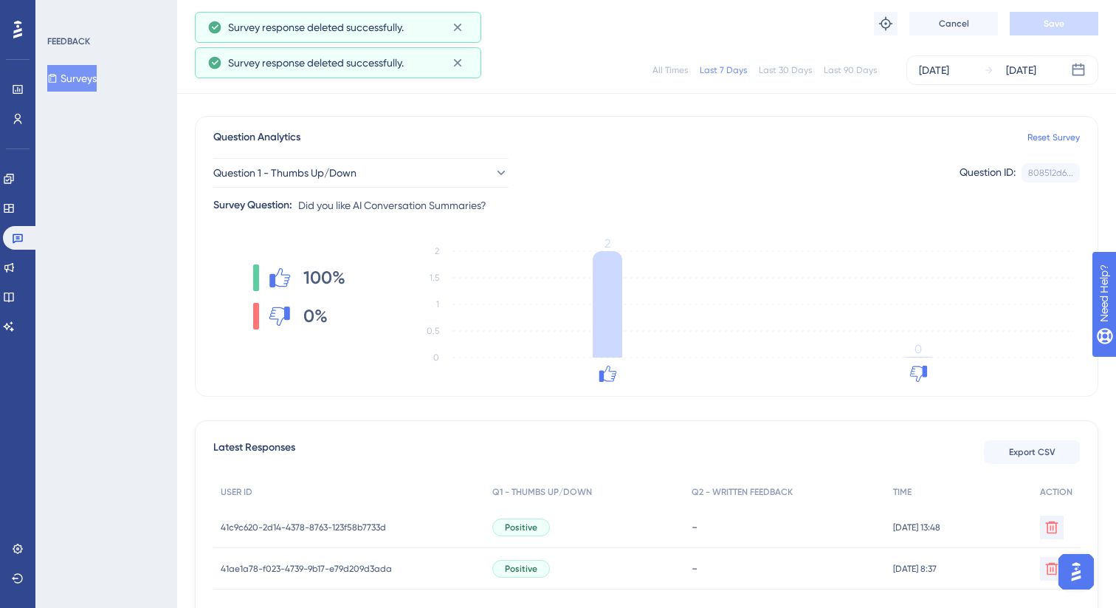
scroll to position [0, 0]
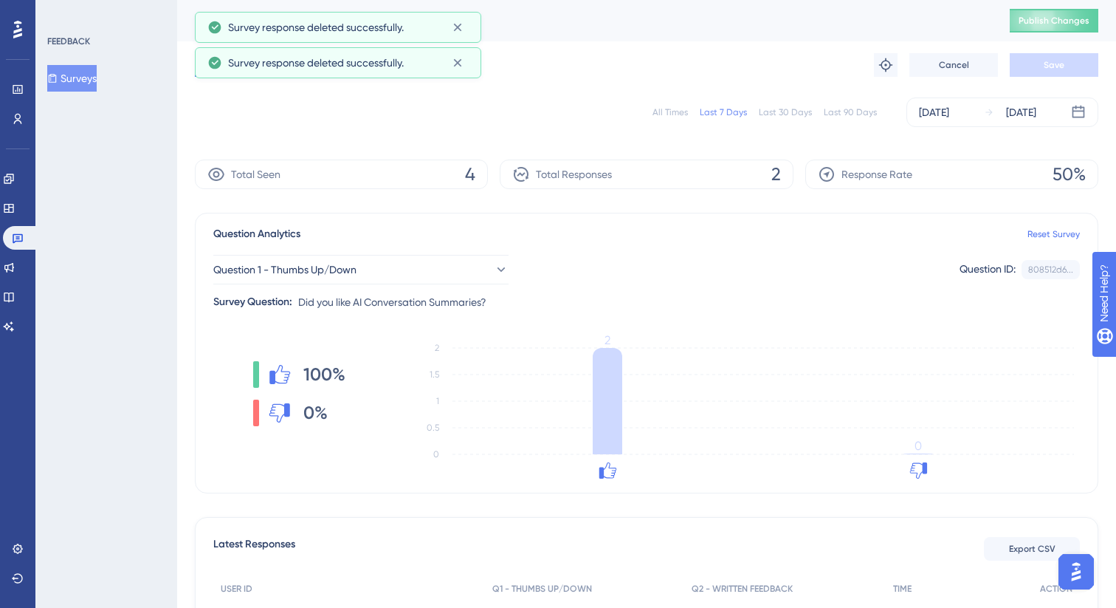
click at [532, 85] on div "Reports Configuration Editor Troubleshoot Cancel Save" at bounding box center [647, 64] width 904 height 47
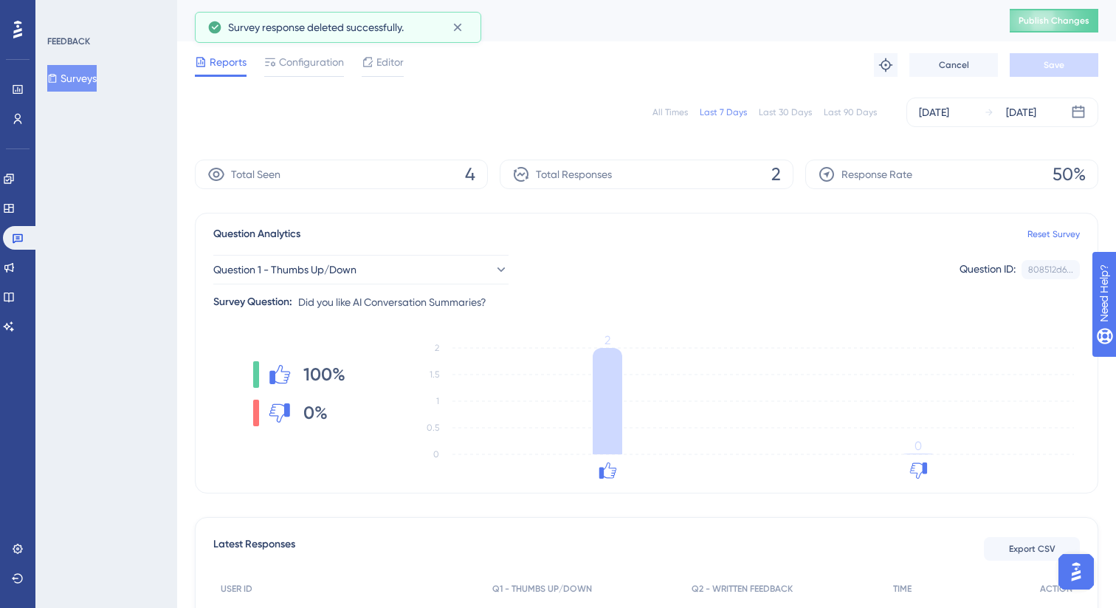
click at [307, 79] on div "Reports Configuration Editor Troubleshoot Cancel Save" at bounding box center [647, 64] width 904 height 47
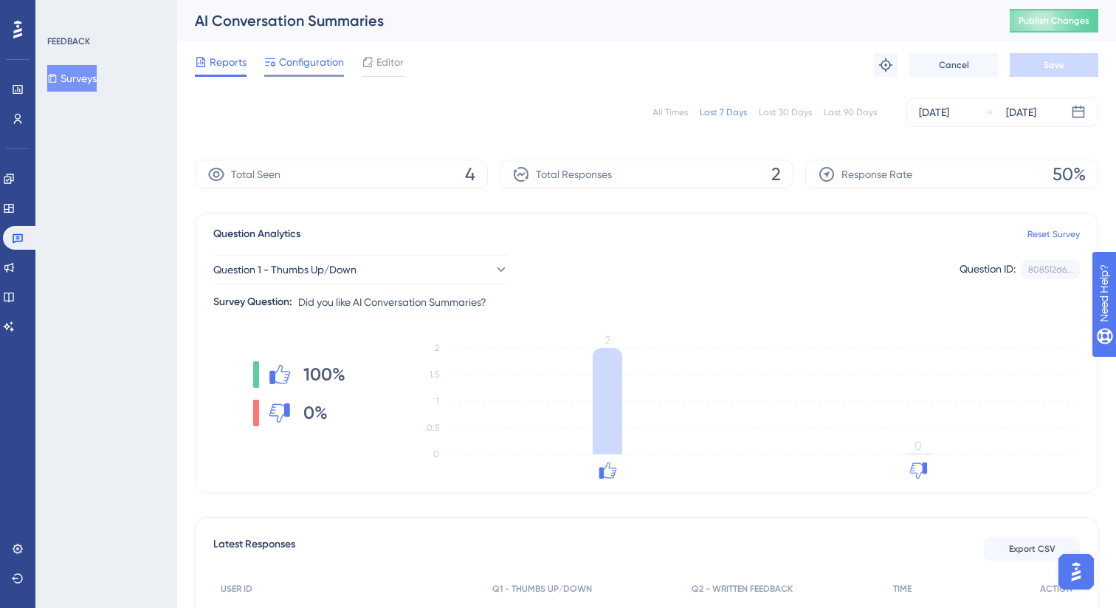
click at [285, 66] on span "Configuration" at bounding box center [311, 62] width 65 height 18
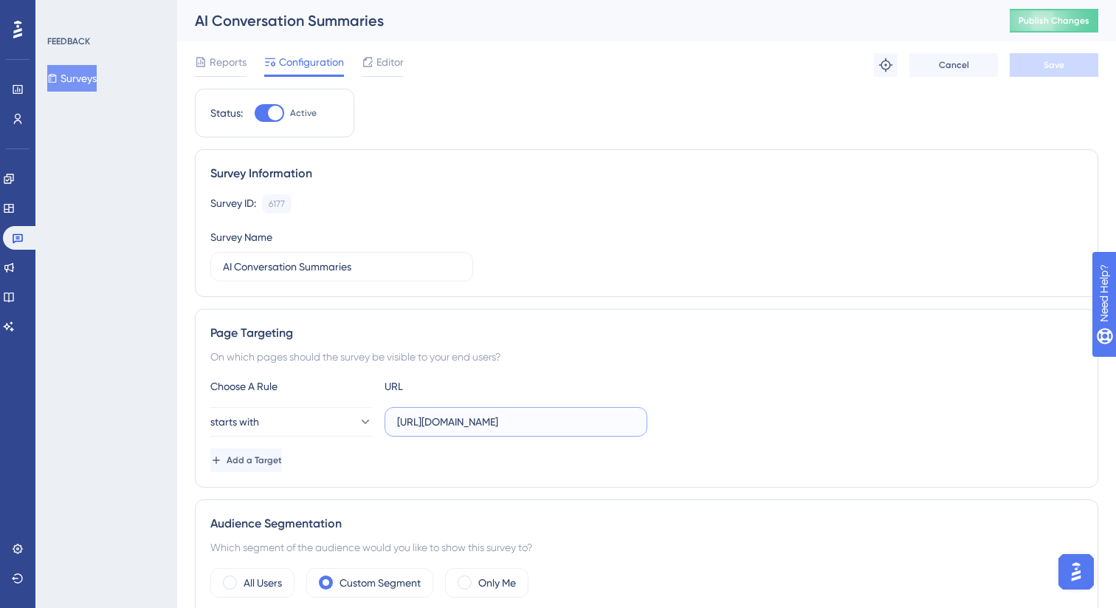
click at [450, 425] on input "https://stg.ui.marketing/campaign-hub/order-detail/" at bounding box center [516, 422] width 238 height 16
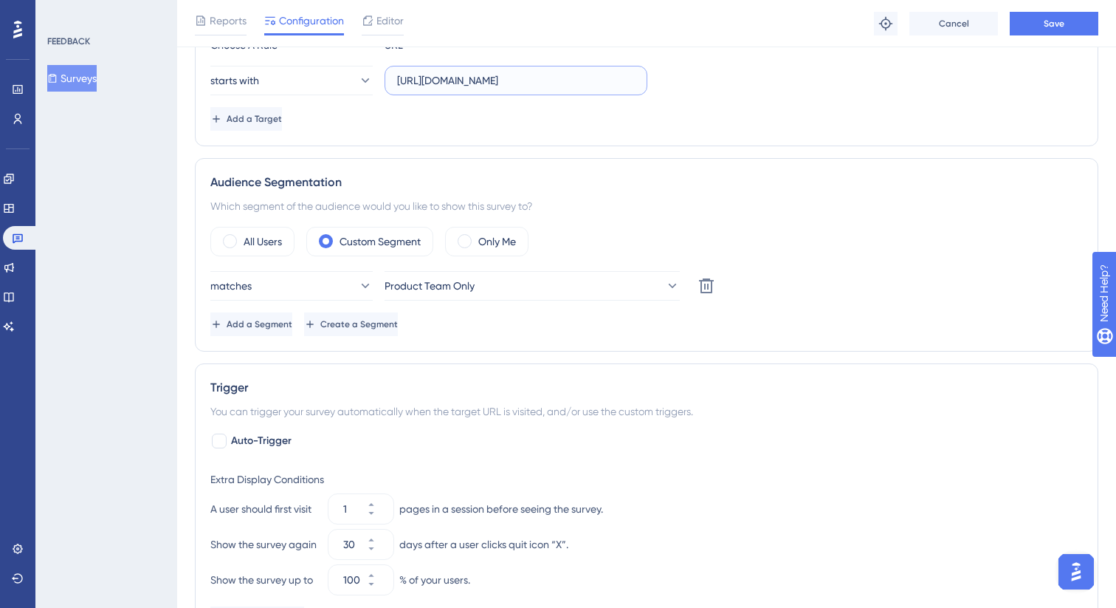
scroll to position [408, 0]
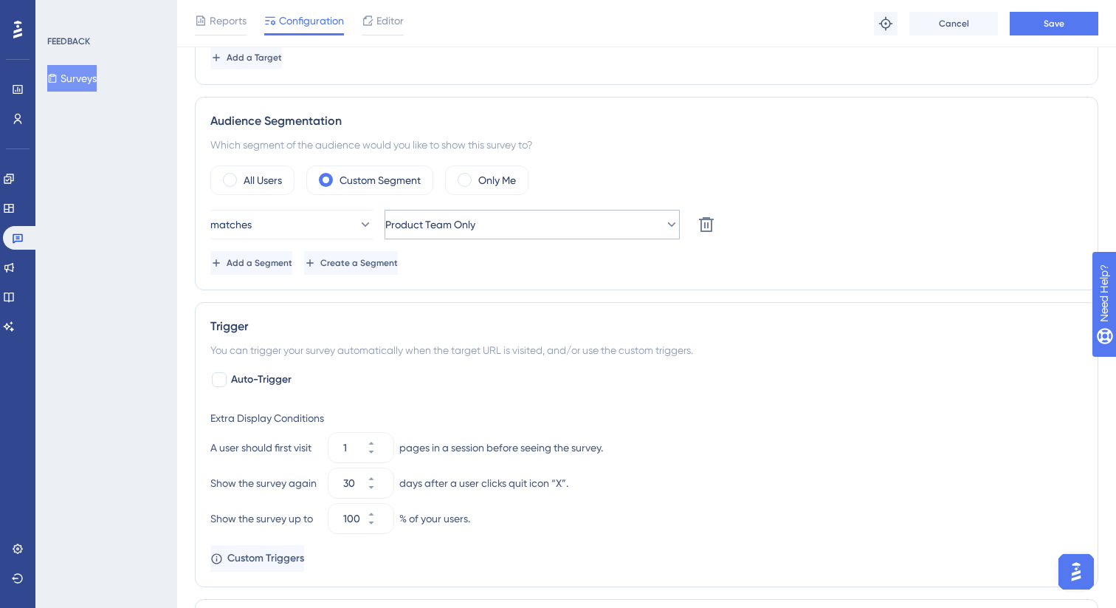
type input "https://ui.marketing/campaign-hub/order-detail/"
click at [431, 226] on span "Product Team Only" at bounding box center [430, 225] width 90 height 18
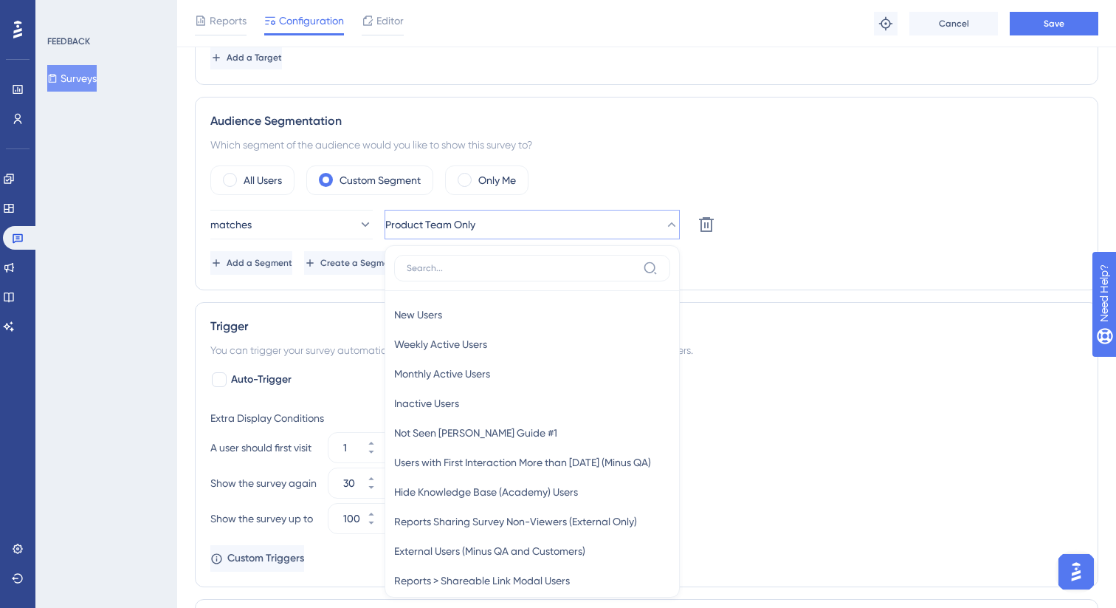
scroll to position [523, 0]
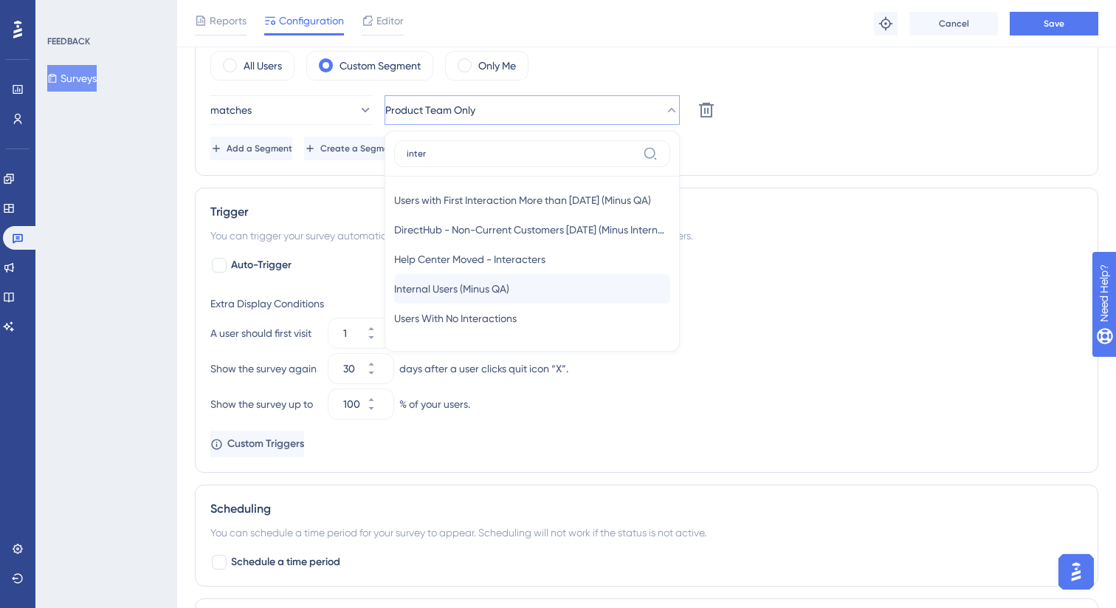
type input "inter"
click at [473, 290] on span "Internal Users (Minus QA)" at bounding box center [451, 289] width 115 height 18
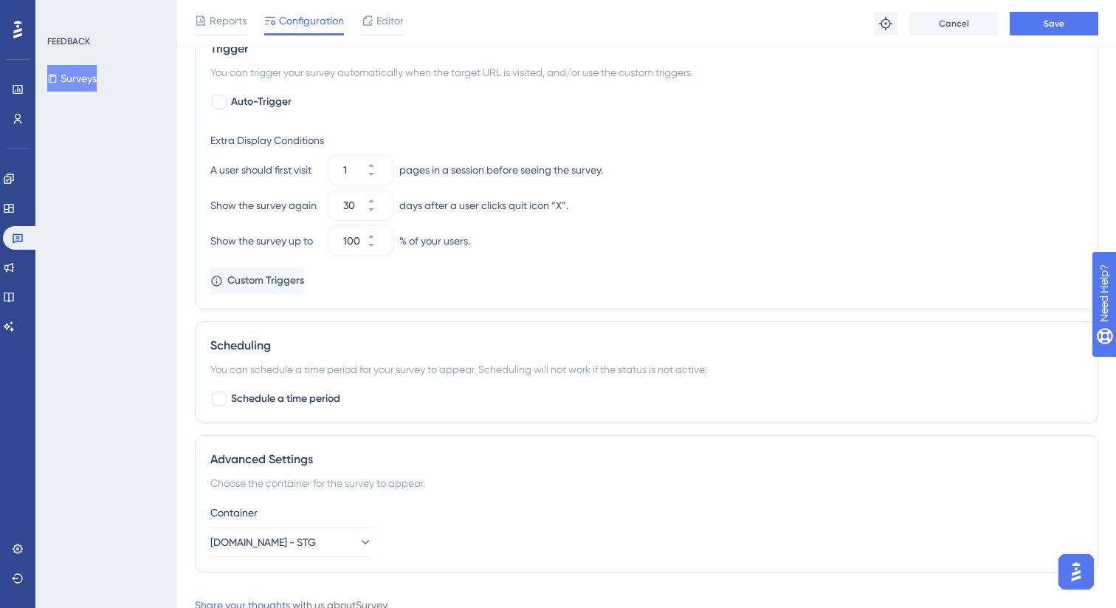
scroll to position [739, 0]
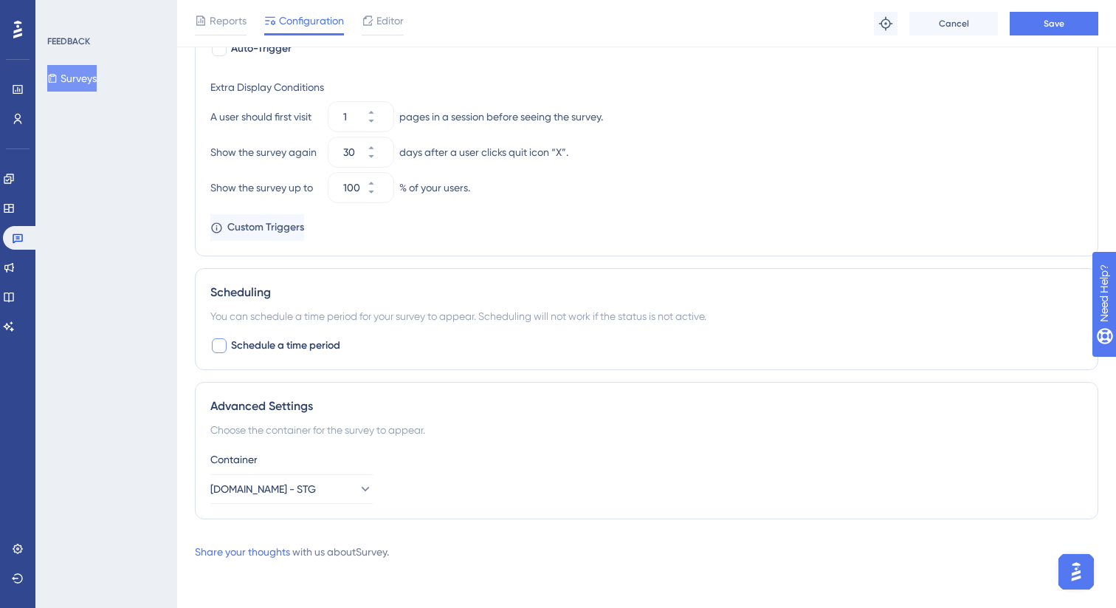
click at [287, 351] on span "Schedule a time period" at bounding box center [285, 346] width 109 height 18
checkbox input "true"
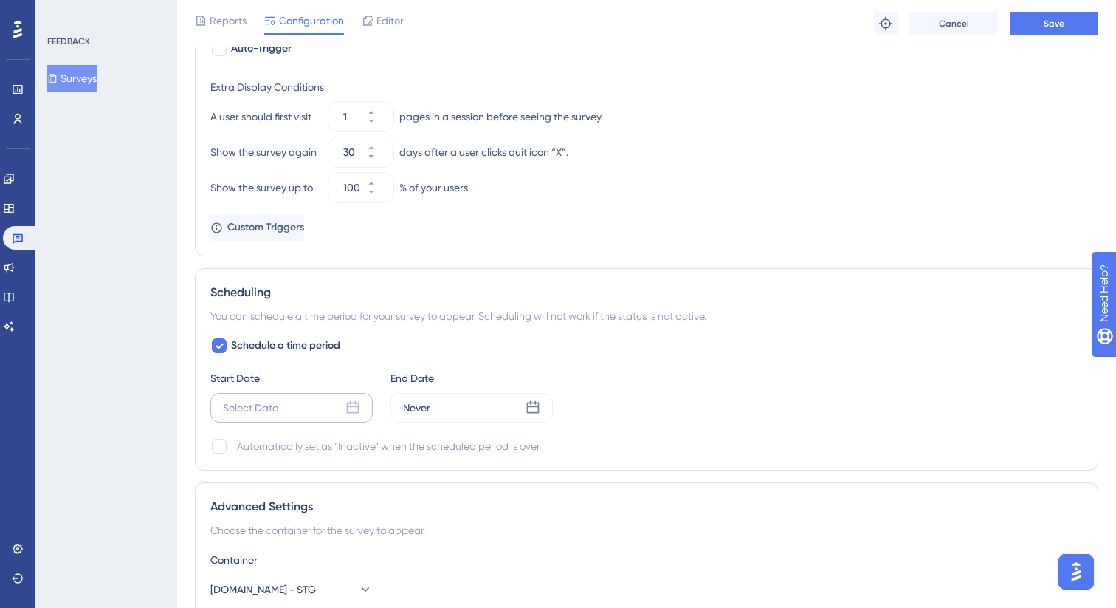
click at [265, 403] on div "Select Date" at bounding box center [250, 408] width 55 height 18
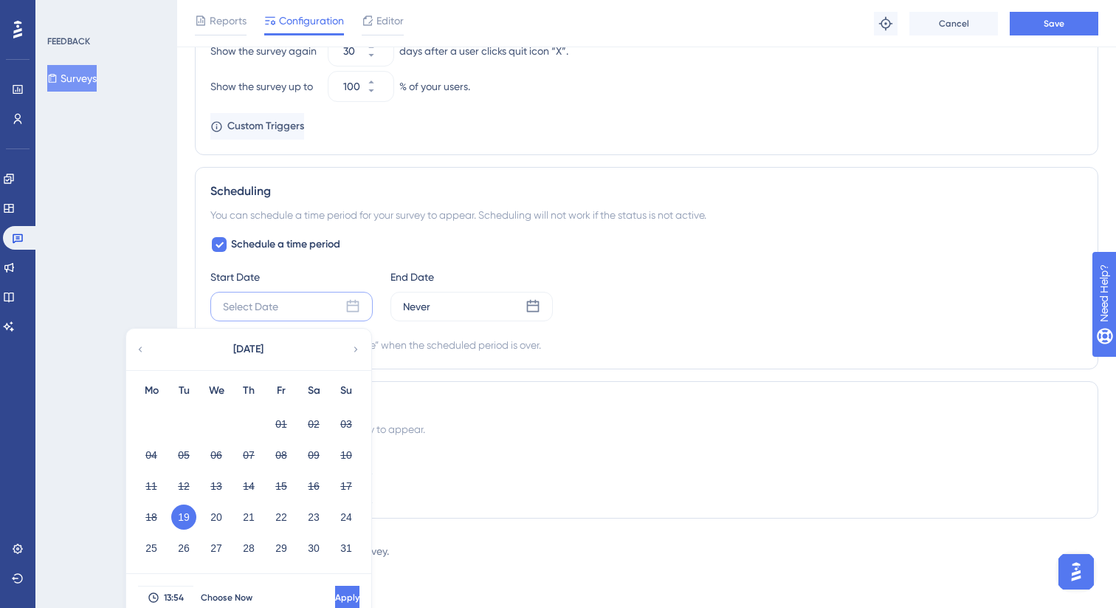
scroll to position [854, 0]
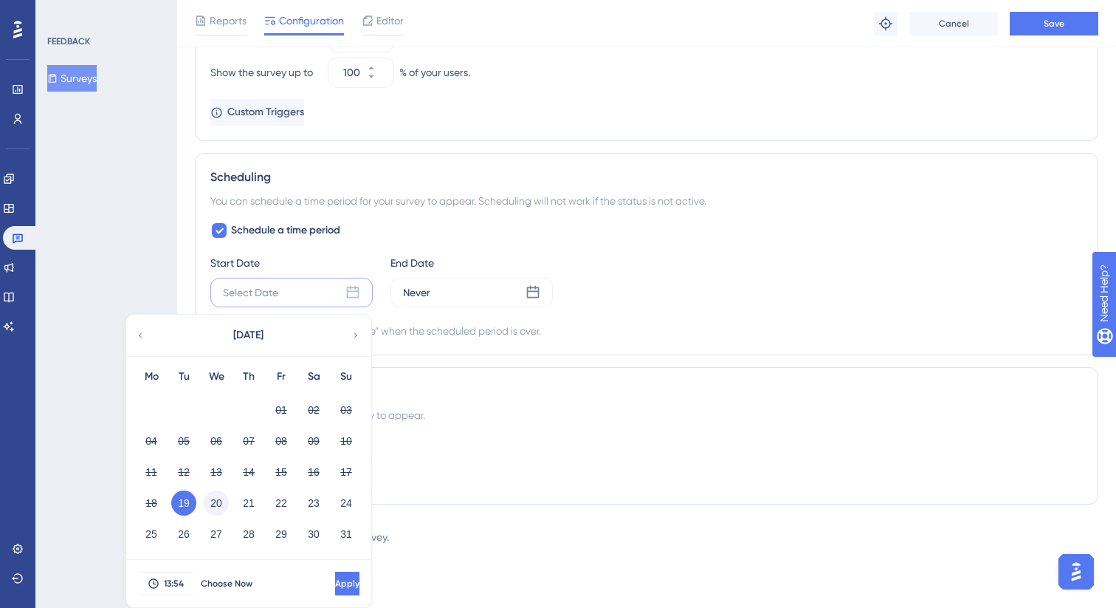
click at [205, 501] on button "20" at bounding box center [216, 502] width 25 height 25
click at [168, 586] on span "13:54" at bounding box center [174, 583] width 20 height 12
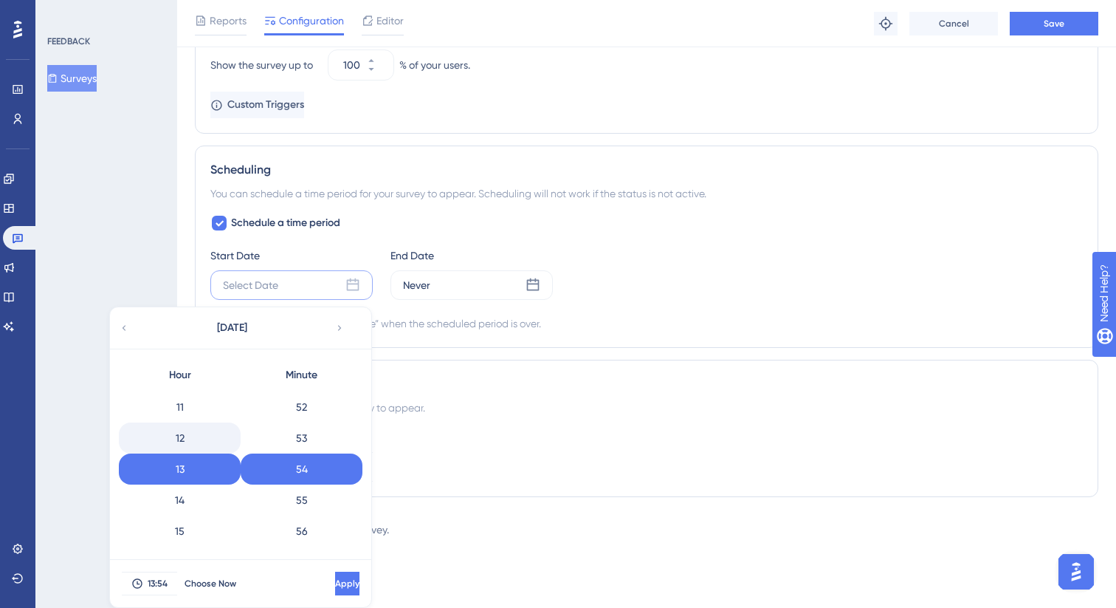
scroll to position [0, 0]
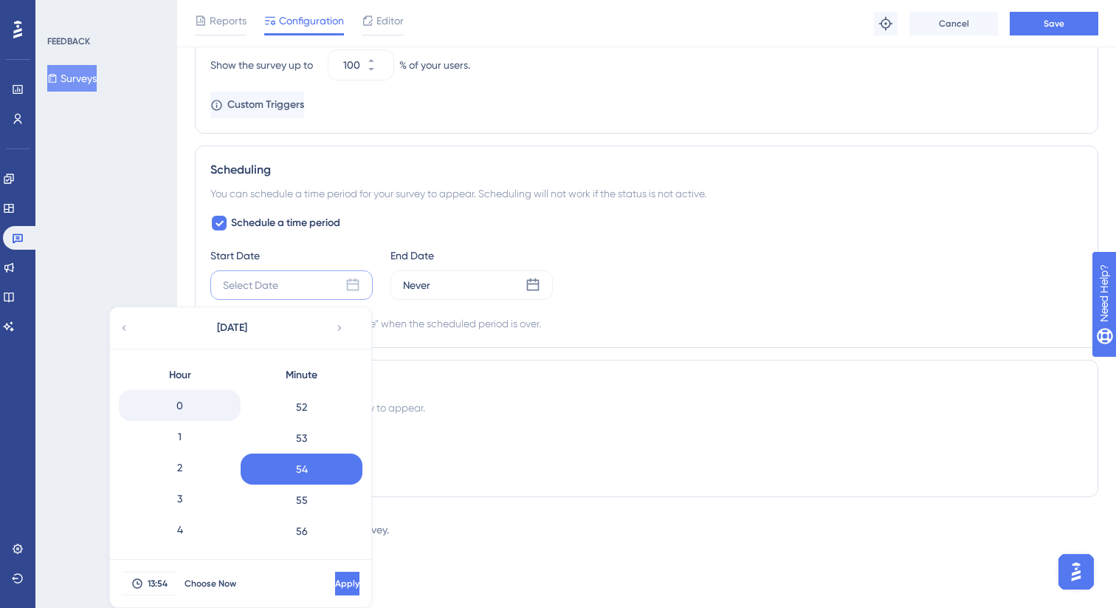
click at [187, 416] on div "0" at bounding box center [180, 405] width 122 height 31
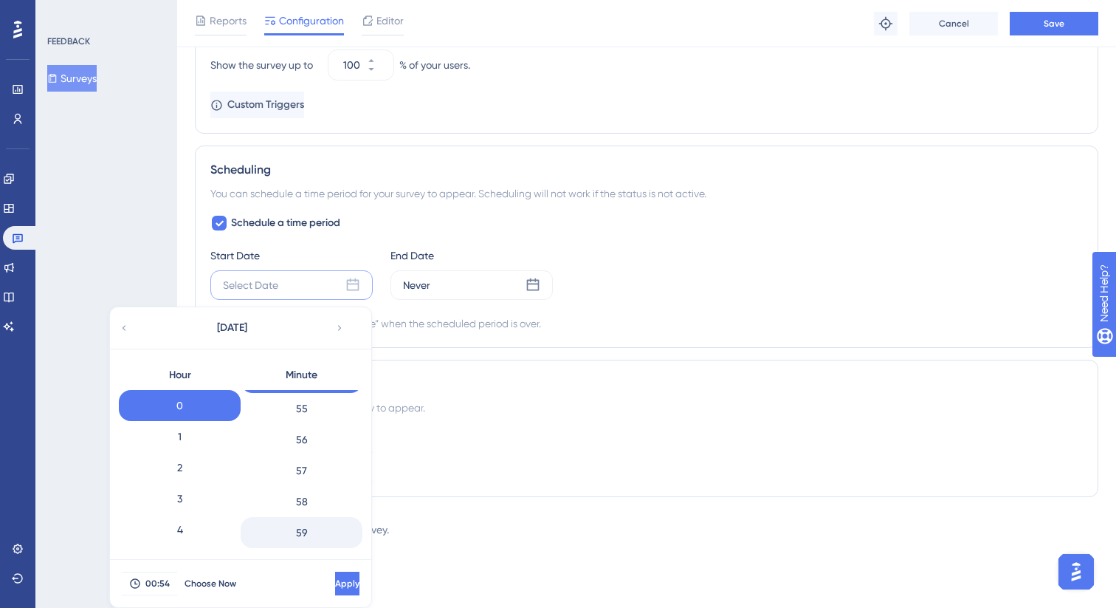
click at [331, 544] on div "59" at bounding box center [302, 532] width 122 height 31
click at [334, 583] on span "Apply" at bounding box center [346, 583] width 24 height 12
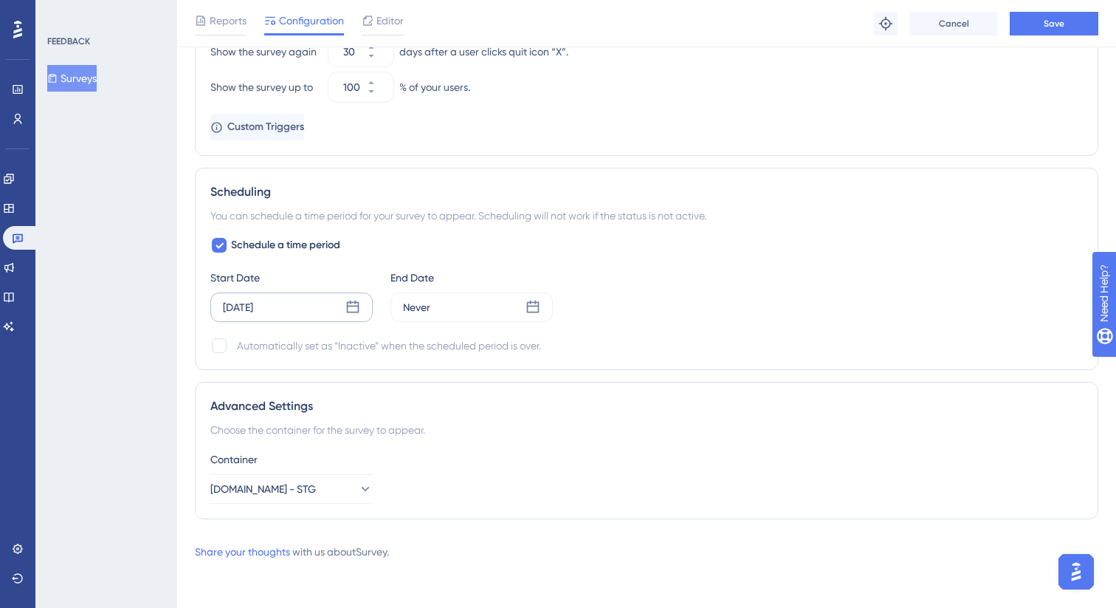
scroll to position [840, 0]
click at [286, 300] on div "Aug 20 2025" at bounding box center [291, 307] width 162 height 30
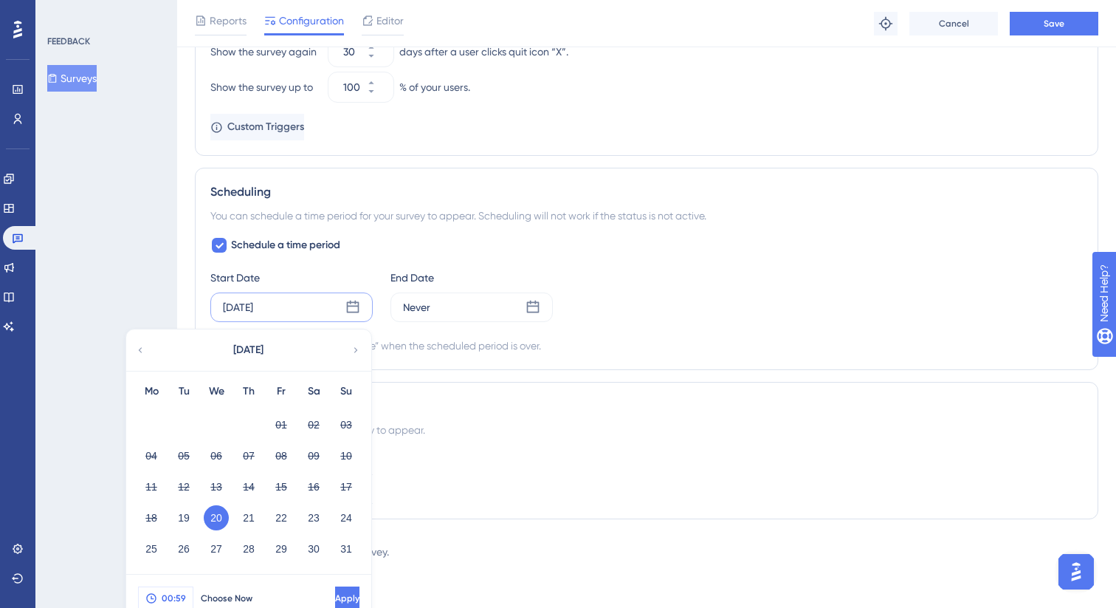
click at [159, 600] on button "00:59" at bounding box center [165, 598] width 55 height 24
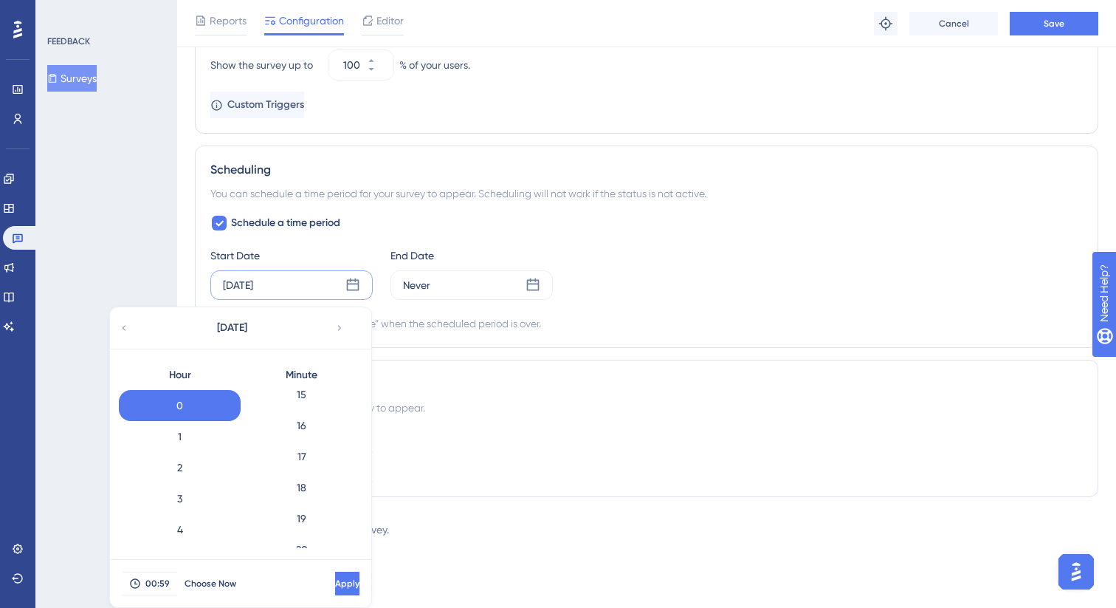
scroll to position [0, 0]
click at [308, 411] on div "0" at bounding box center [302, 405] width 122 height 31
click at [348, 579] on button "Apply" at bounding box center [345, 584] width 27 height 24
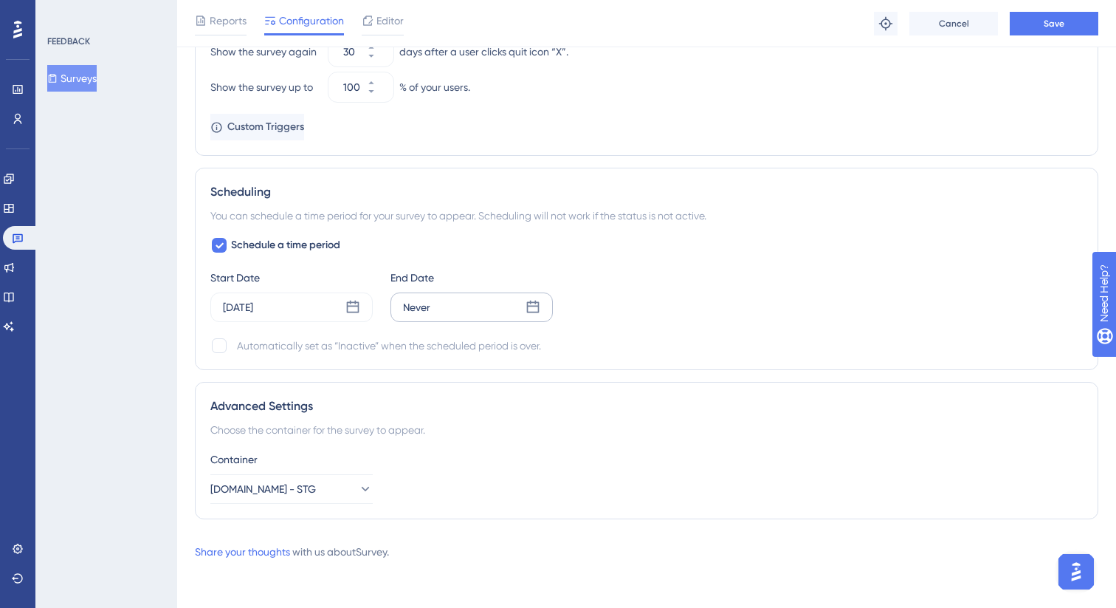
click at [449, 302] on div "Never" at bounding box center [472, 307] width 162 height 30
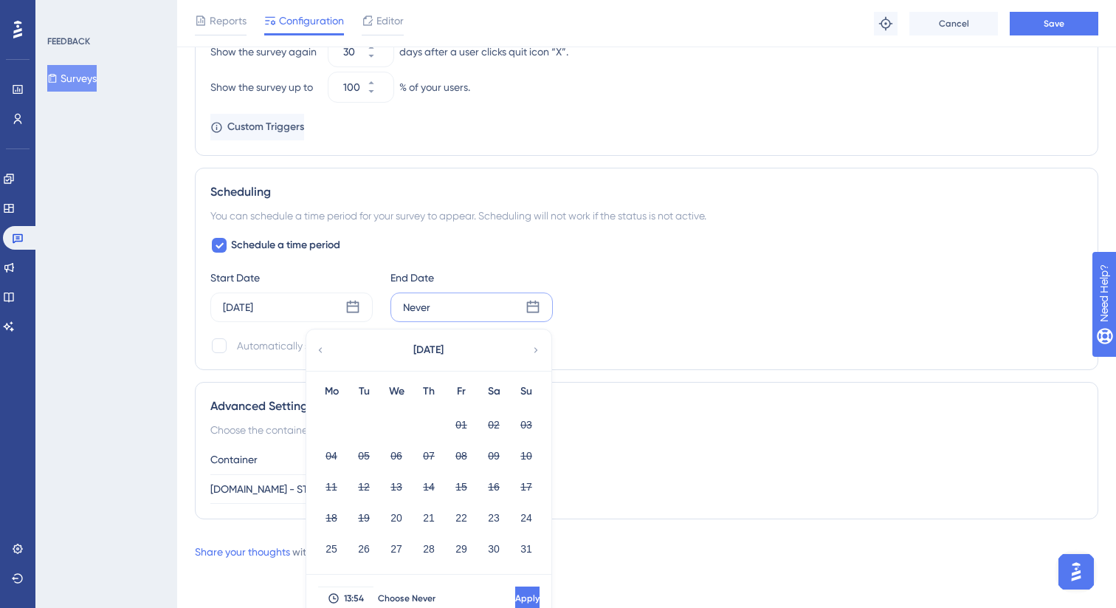
click at [534, 349] on icon at bounding box center [536, 349] width 10 height 13
click at [362, 417] on button "02" at bounding box center [363, 424] width 25 height 25
click at [357, 592] on span "13:54" at bounding box center [354, 598] width 20 height 12
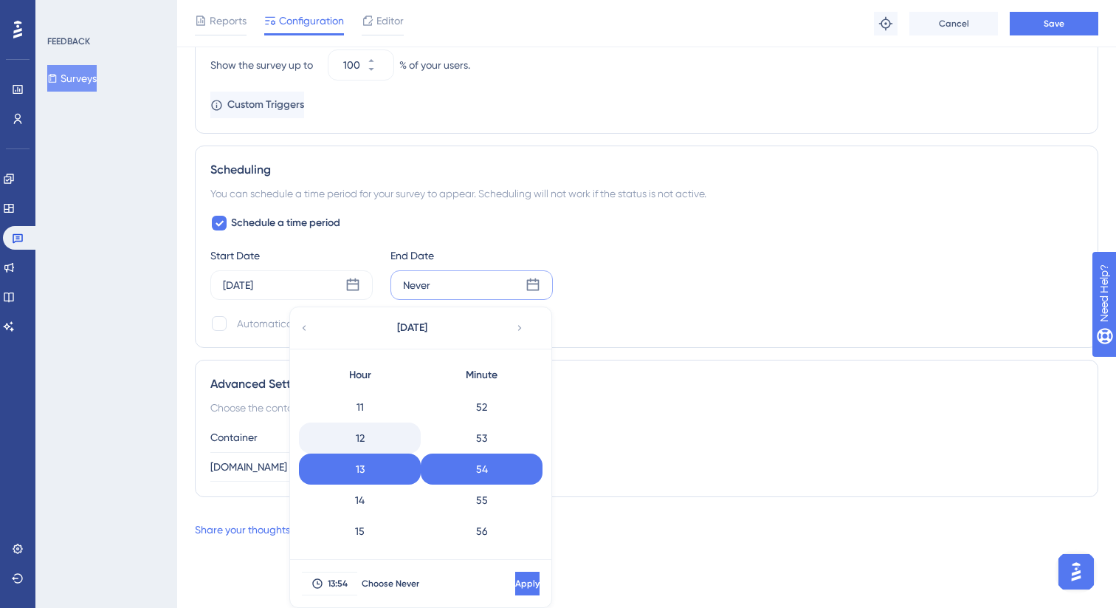
scroll to position [586, 0]
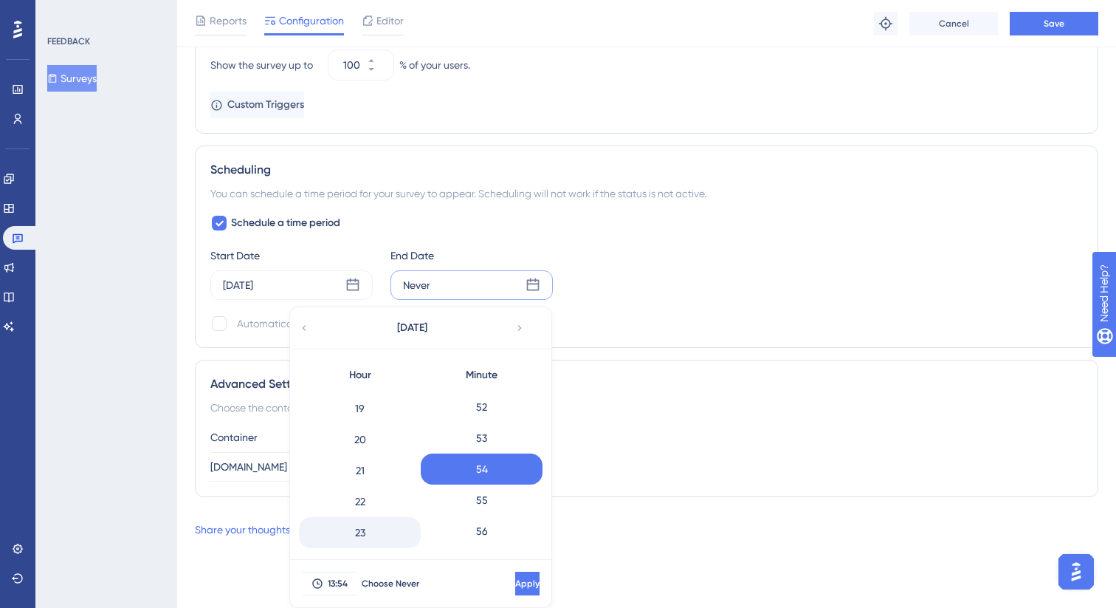
click at [377, 534] on div "23" at bounding box center [360, 532] width 122 height 31
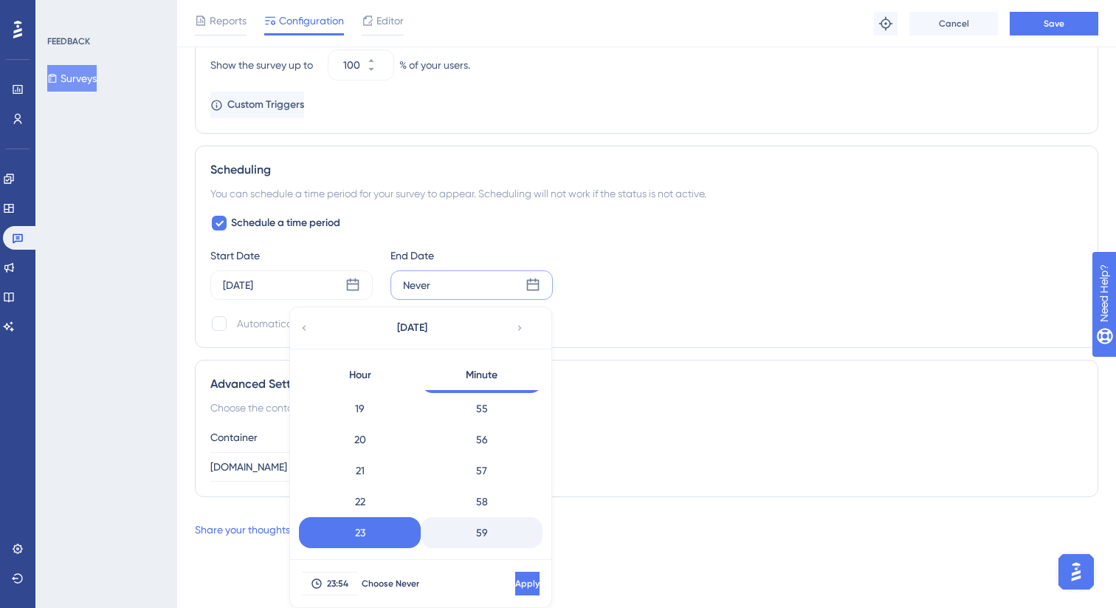
click at [484, 518] on div "59" at bounding box center [482, 532] width 122 height 31
click at [514, 578] on span "Apply" at bounding box center [526, 583] width 24 height 12
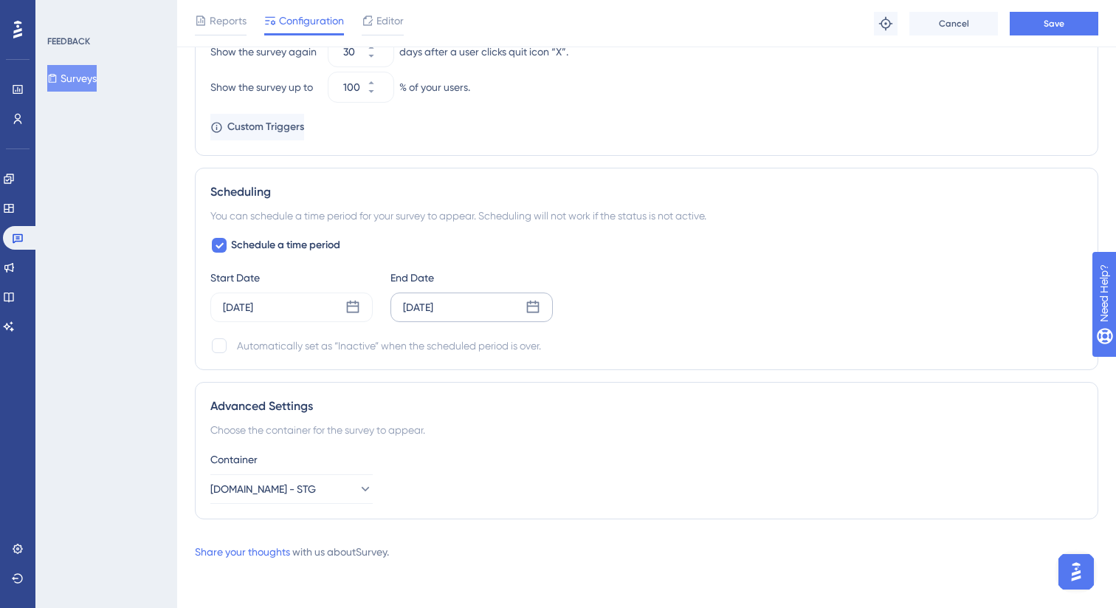
click at [646, 326] on div "Schedule a time period Start Date Aug 20 2025 End Date Sep 02 2025 Automaticall…" at bounding box center [646, 295] width 873 height 118
click at [335, 493] on button "Ui.Marketing - STG" at bounding box center [291, 489] width 162 height 30
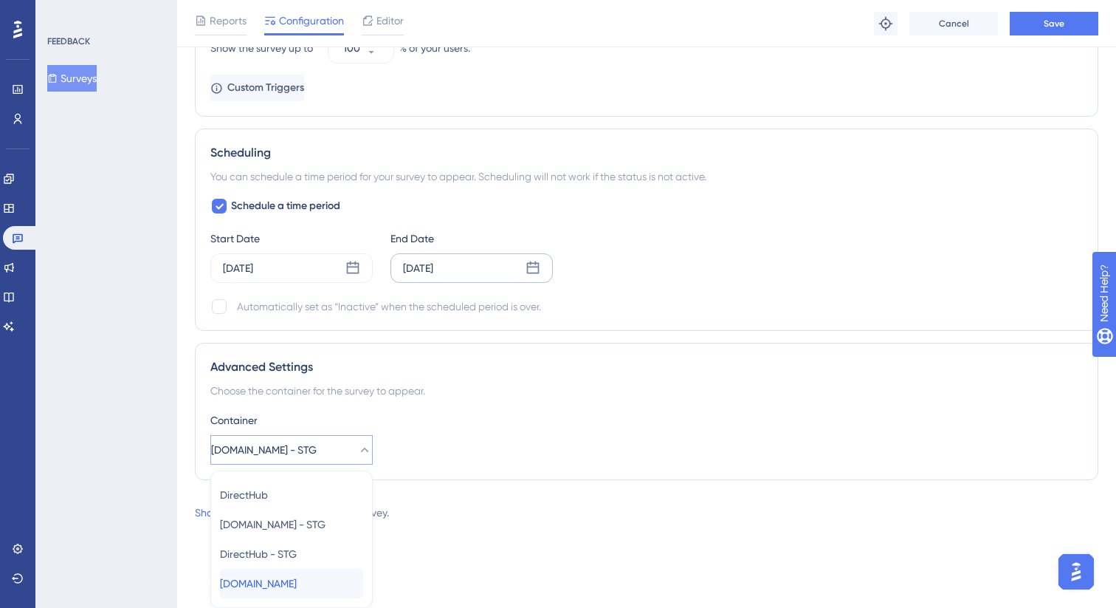
click at [323, 583] on div "Ui.Marketing Ui.Marketing" at bounding box center [291, 584] width 143 height 30
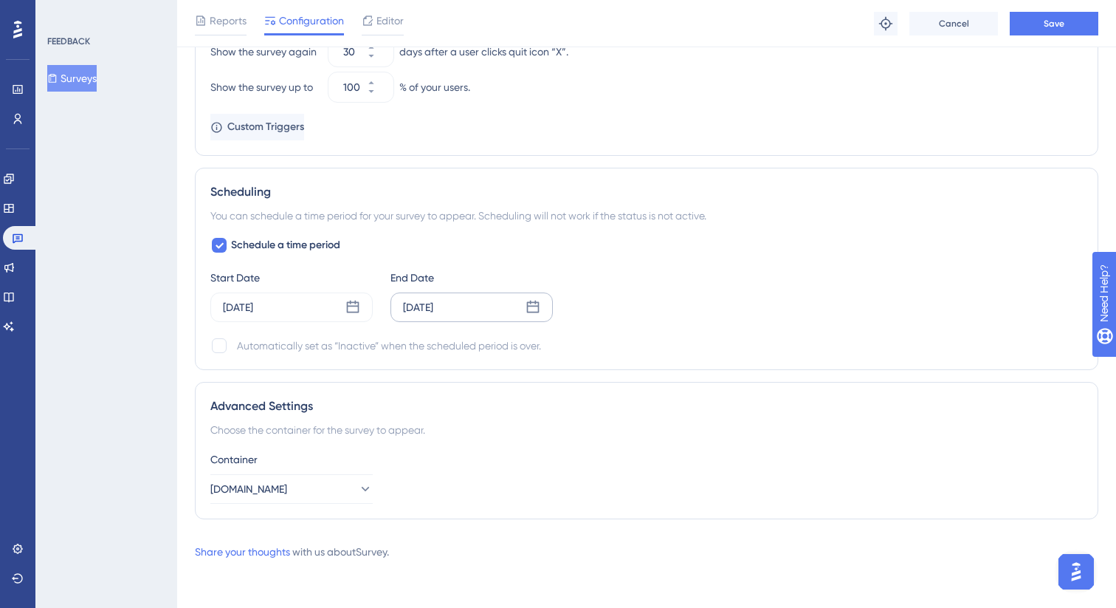
scroll to position [0, 0]
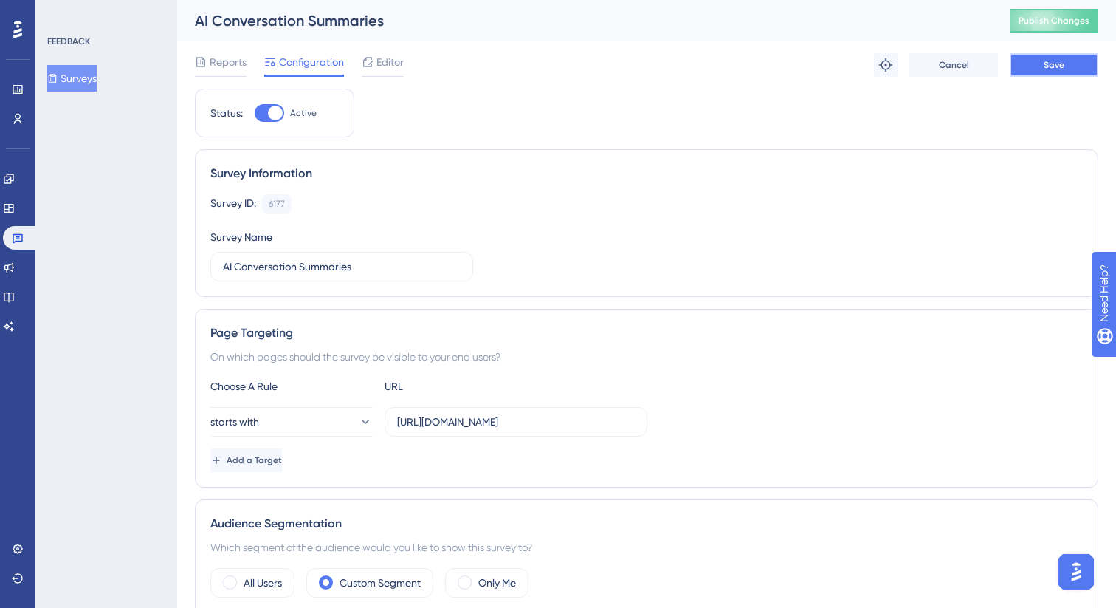
click at [1056, 60] on span "Save" at bounding box center [1054, 65] width 21 height 12
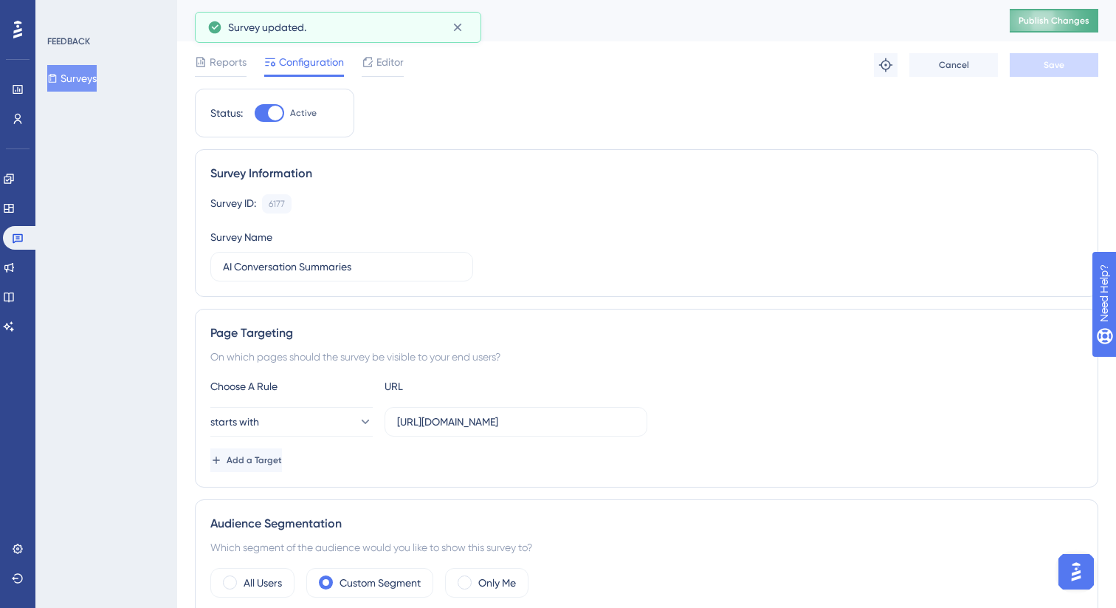
click at [1074, 23] on span "Publish Changes" at bounding box center [1054, 21] width 71 height 12
